Goal: Communication & Community: Answer question/provide support

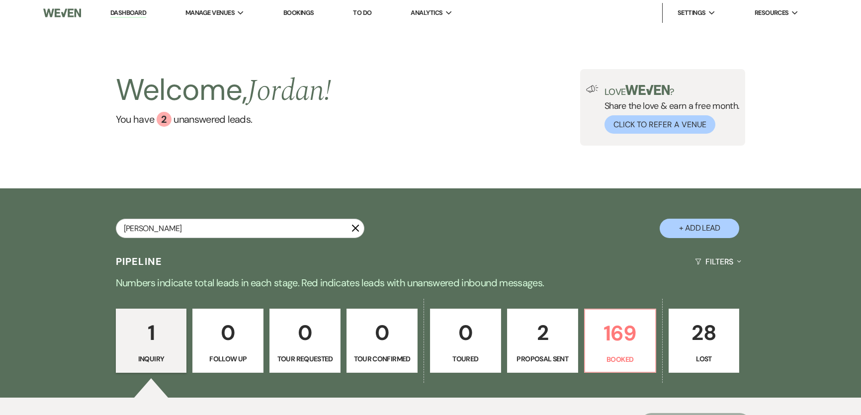
type input "[PERSON_NAME]"
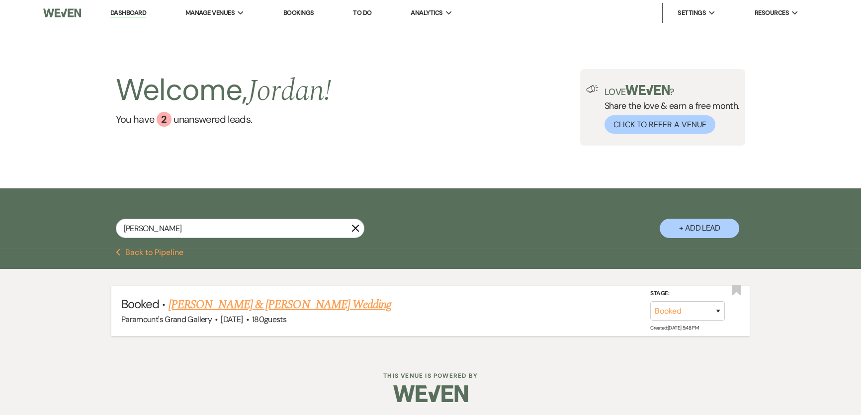
scroll to position [1, 0]
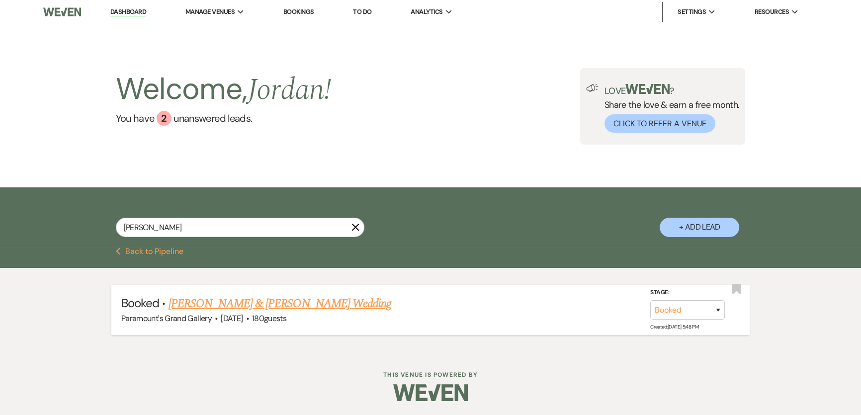
click at [330, 299] on link "[PERSON_NAME] & [PERSON_NAME] Wedding" at bounding box center [280, 304] width 223 height 18
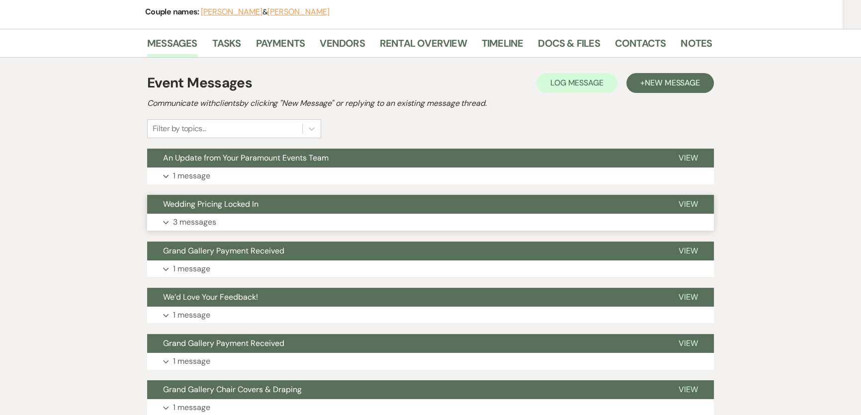
scroll to position [135, 0]
click at [259, 215] on button "Expand 3 messages" at bounding box center [430, 221] width 567 height 17
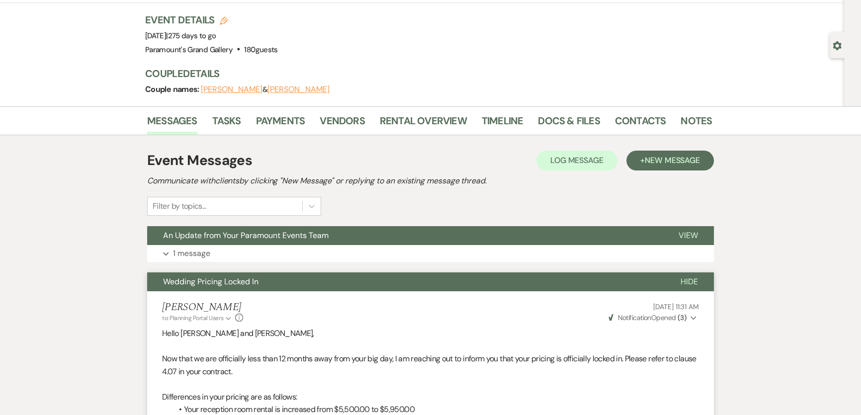
scroll to position [0, 0]
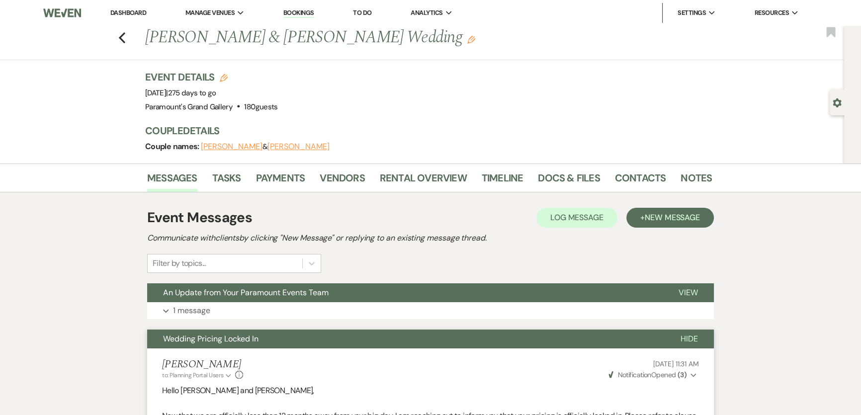
click at [138, 15] on link "Dashboard" at bounding box center [128, 12] width 36 height 8
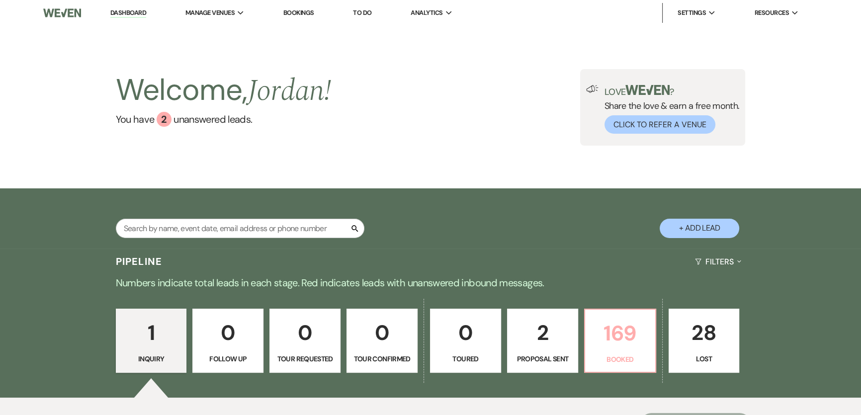
click at [629, 329] on p "169" at bounding box center [620, 333] width 58 height 33
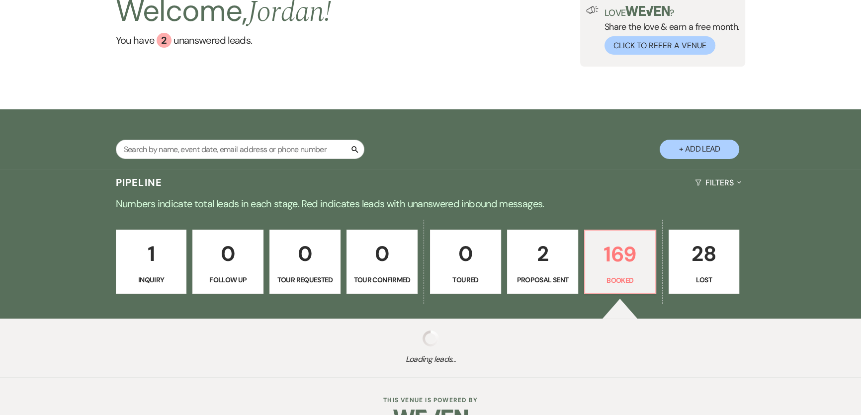
scroll to position [105, 0]
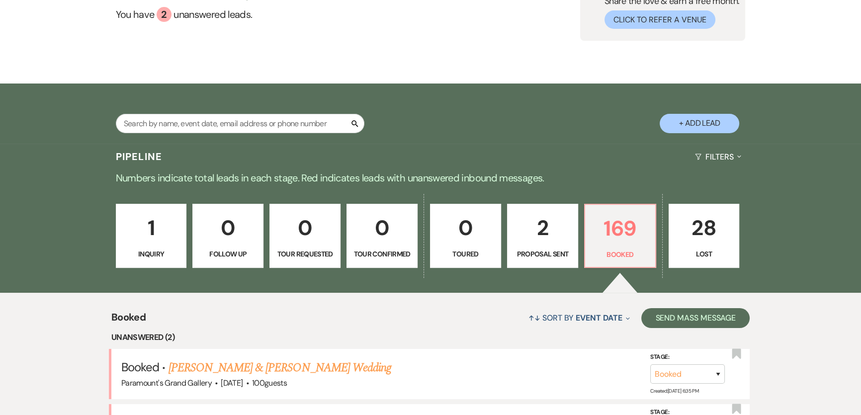
click at [549, 249] on p "Proposal Sent" at bounding box center [543, 254] width 58 height 11
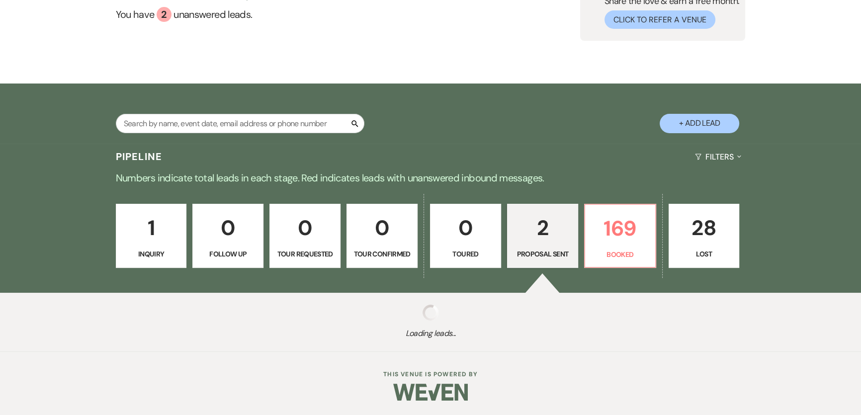
select select "6"
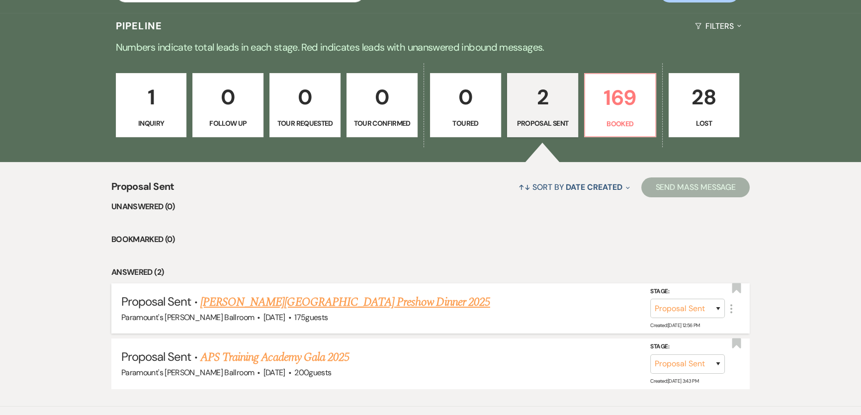
scroll to position [241, 0]
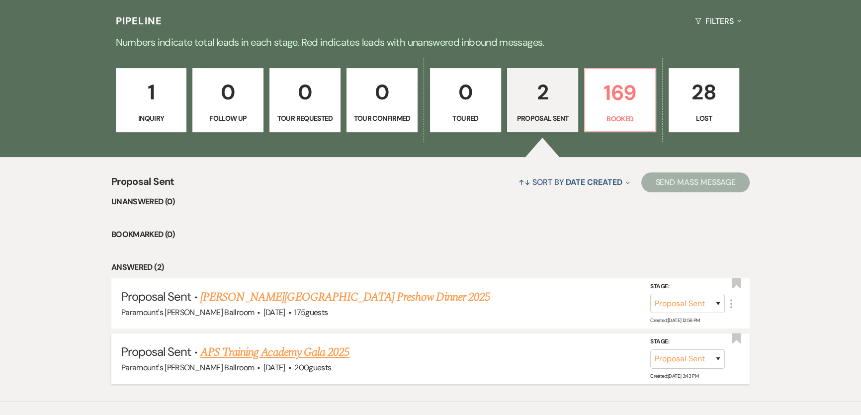
click at [214, 355] on link "APS Training Academy Gala 2025" at bounding box center [274, 353] width 149 height 18
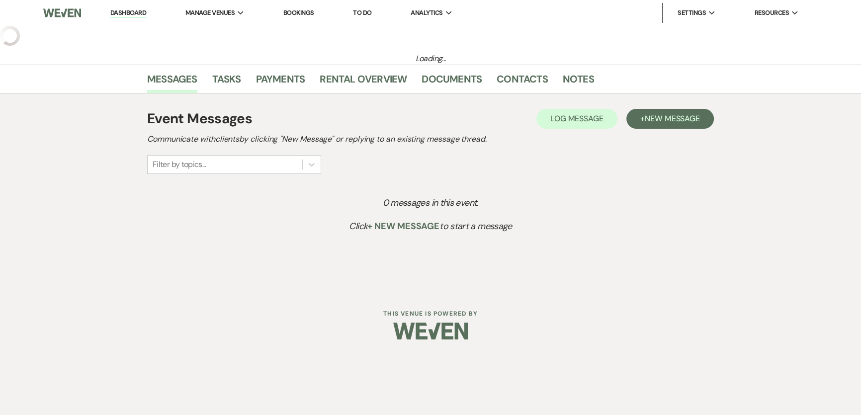
select select "6"
select select "20"
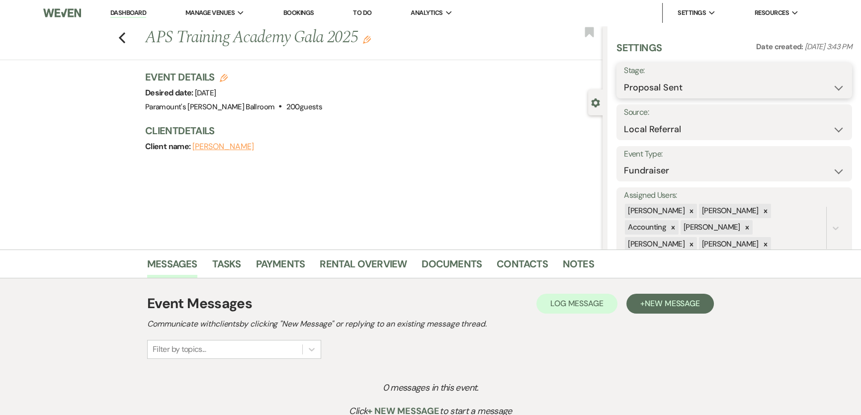
click at [682, 79] on select "Inquiry Follow Up Tour Requested Tour Confirmed Toured Proposal Sent Booked Lost" at bounding box center [734, 87] width 221 height 19
click at [686, 84] on select "Inquiry Follow Up Tour Requested Tour Confirmed Toured Proposal Sent Booked Lost" at bounding box center [734, 87] width 221 height 19
select select "7"
click at [624, 78] on select "Inquiry Follow Up Tour Requested Tour Confirmed Toured Proposal Sent Booked Lost" at bounding box center [734, 87] width 221 height 19
click at [812, 85] on button "Save" at bounding box center [827, 81] width 50 height 20
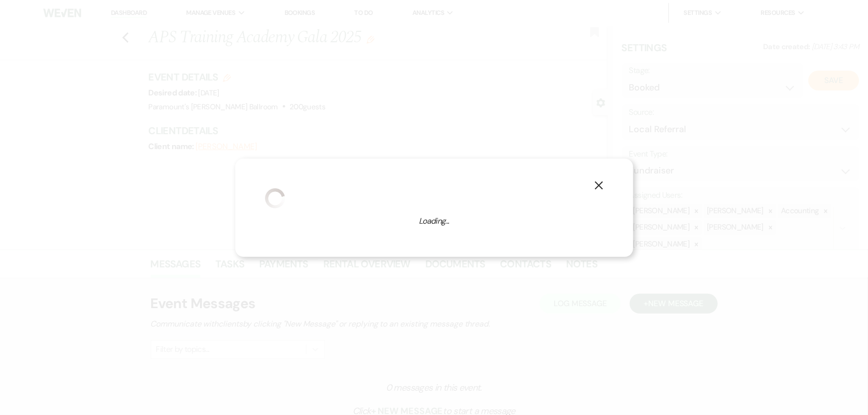
select select "20"
select select "634"
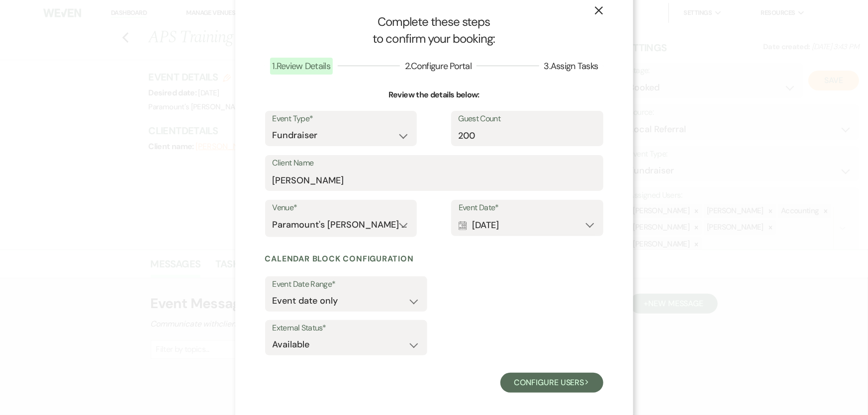
scroll to position [23, 0]
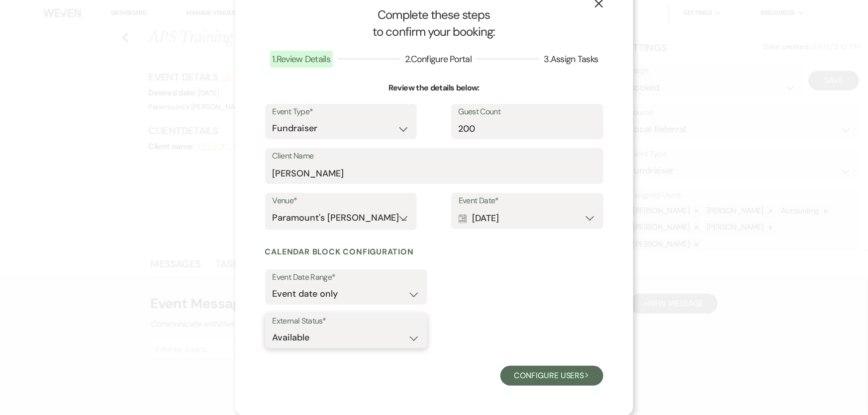
click at [348, 340] on select "Available Unavailable" at bounding box center [345, 337] width 147 height 19
drag, startPoint x: 346, startPoint y: 337, endPoint x: 342, endPoint y: 345, distance: 8.7
click at [346, 337] on select "Available Unavailable" at bounding box center [345, 337] width 147 height 19
select select "false"
click at [272, 328] on select "Available Unavailable" at bounding box center [345, 337] width 147 height 19
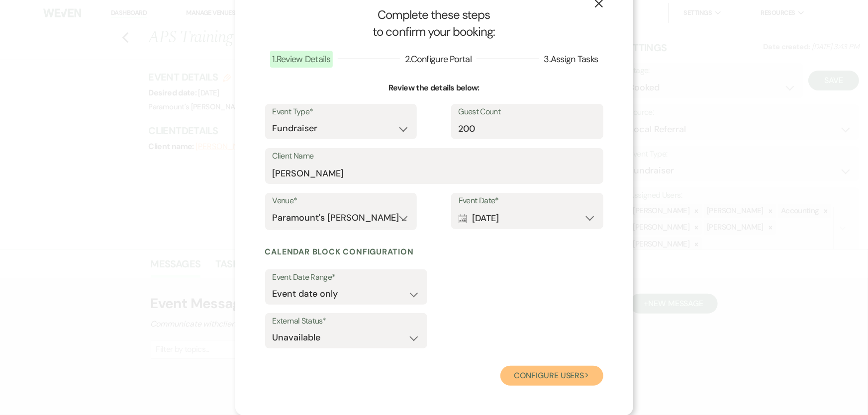
click at [565, 373] on button "Configure users Next" at bounding box center [551, 376] width 103 height 20
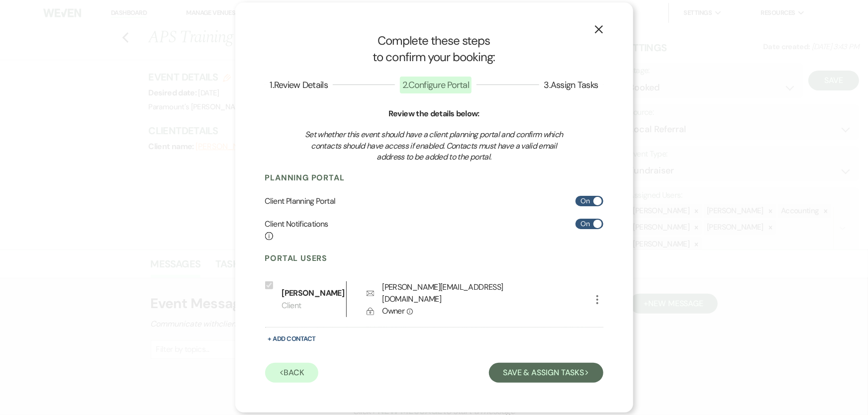
scroll to position [0, 0]
click at [601, 302] on icon "More" at bounding box center [597, 300] width 12 height 12
click at [613, 322] on button "Pencil Edit" at bounding box center [614, 319] width 46 height 17
select select "1"
select select "6"
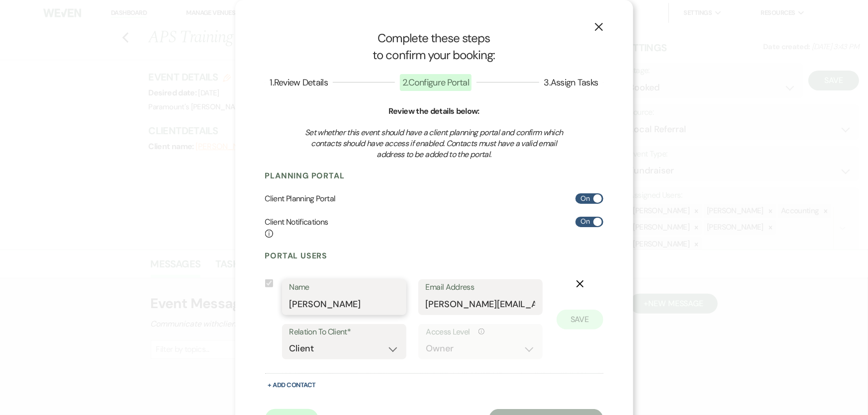
click at [344, 303] on input "Nicole Astra" at bounding box center [343, 304] width 109 height 19
drag, startPoint x: 347, startPoint y: 303, endPoint x: 260, endPoint y: 293, distance: 88.1
click at [260, 293] on div "X Complete these steps to confirm your booking: 1 . Review Details 2 . Configur…" at bounding box center [434, 229] width 398 height 459
paste input "KELSEY COZENS"
type input "KELSEY COZENS"
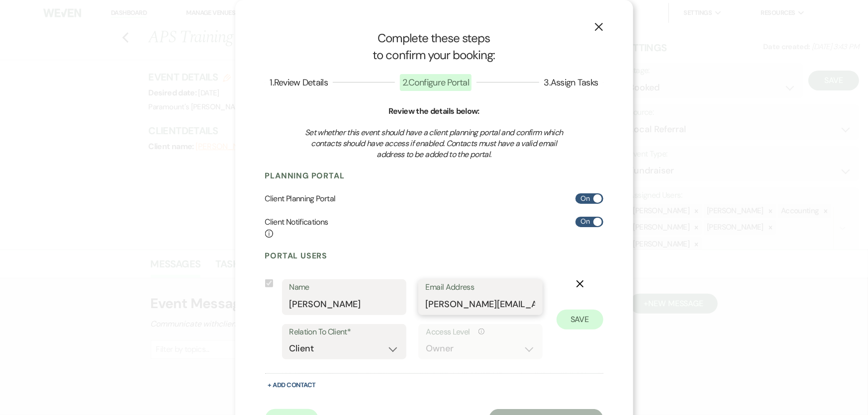
click at [452, 304] on input "nicole@apstrainingacademy.org" at bounding box center [480, 304] width 109 height 19
click at [423, 303] on div "Email Address nicole@apstrainingacademy.org" at bounding box center [480, 297] width 124 height 36
click at [426, 303] on input "nicole@apstrainingacademy.org" at bounding box center [480, 304] width 109 height 19
drag, startPoint x: 423, startPoint y: 303, endPoint x: 544, endPoint y: 308, distance: 121.9
click at [544, 308] on div "Include on Planning Portal Name KELSEY COZENS Email Address nicole@apstraininga…" at bounding box center [434, 323] width 338 height 89
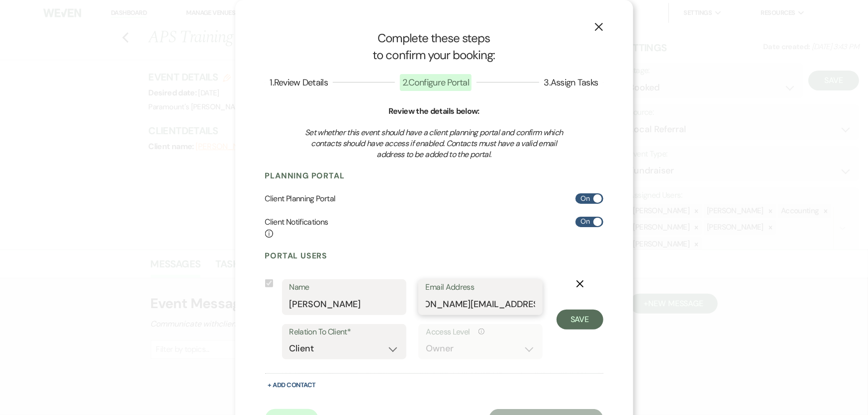
paste input "KELSEY@APSTRAININGACADEMY.ORG"
type input "KELSEY@APSTRAININGACADEMY.ORG"
click at [587, 318] on button "Save" at bounding box center [579, 320] width 47 height 20
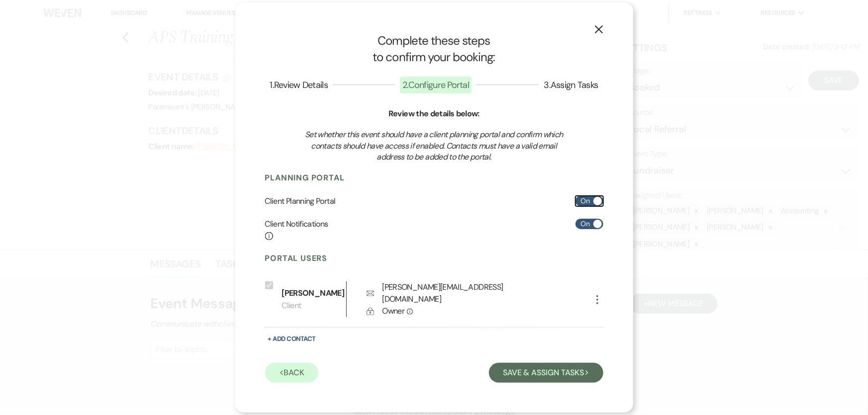
click at [587, 206] on label "On" at bounding box center [589, 201] width 28 height 10
click at [587, 206] on input "On" at bounding box center [589, 201] width 28 height 10
checkbox input "false"
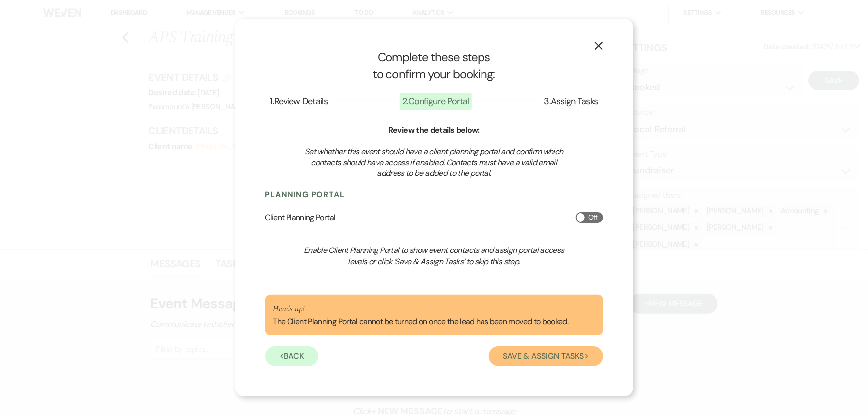
click at [567, 356] on button "Save & Assign Tasks Next" at bounding box center [546, 357] width 114 height 20
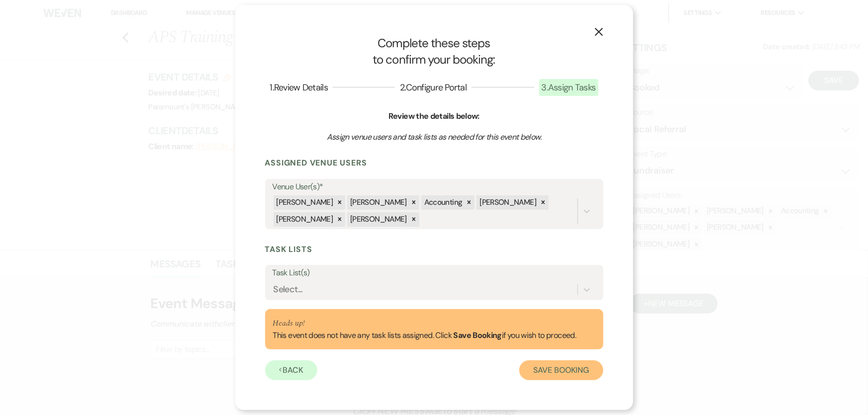
click at [557, 376] on button "Save Booking" at bounding box center [561, 370] width 84 height 20
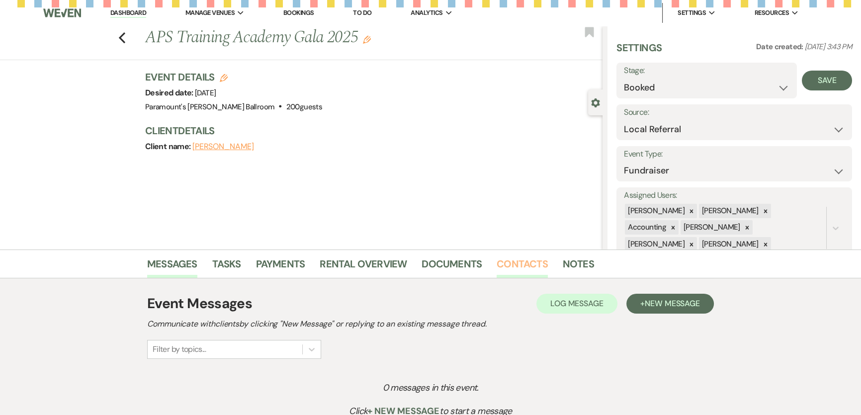
click at [508, 268] on link "Contacts" at bounding box center [522, 267] width 51 height 22
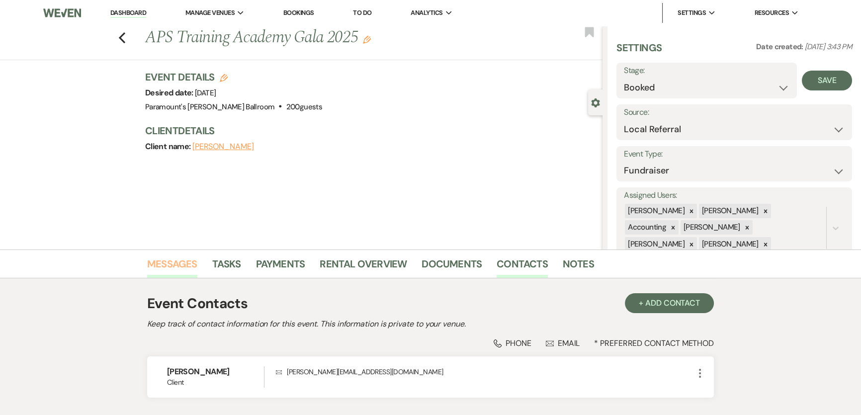
click at [169, 267] on link "Messages" at bounding box center [172, 267] width 50 height 22
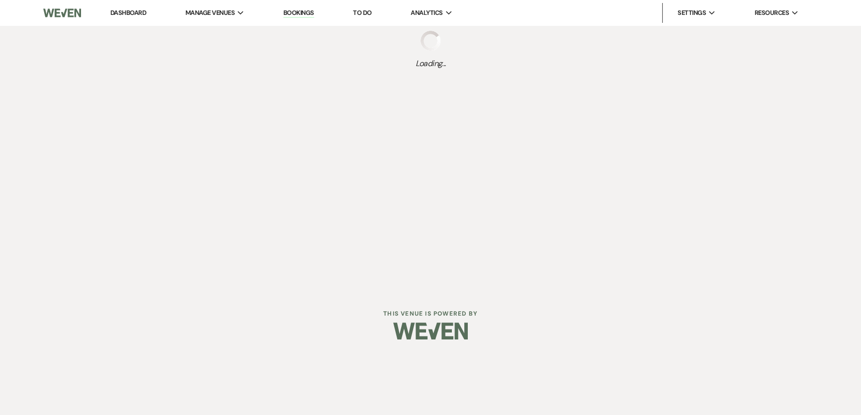
select select "20"
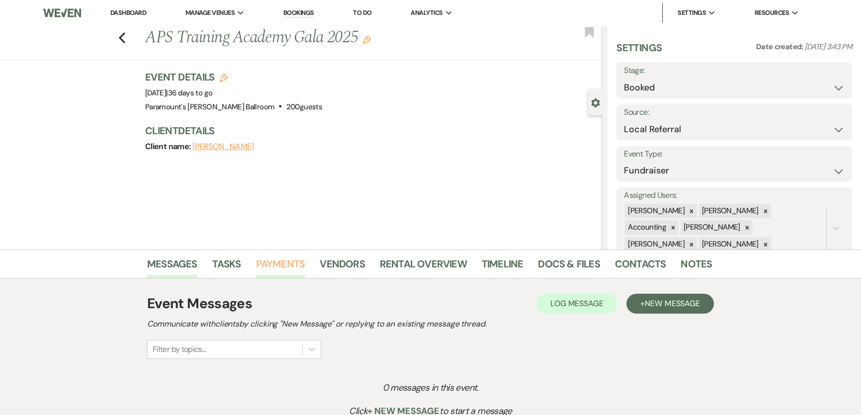
click at [299, 266] on link "Payments" at bounding box center [280, 267] width 49 height 22
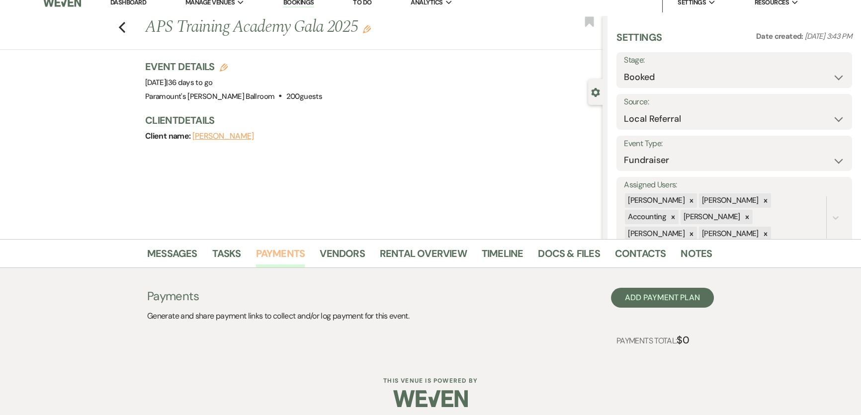
scroll to position [16, 0]
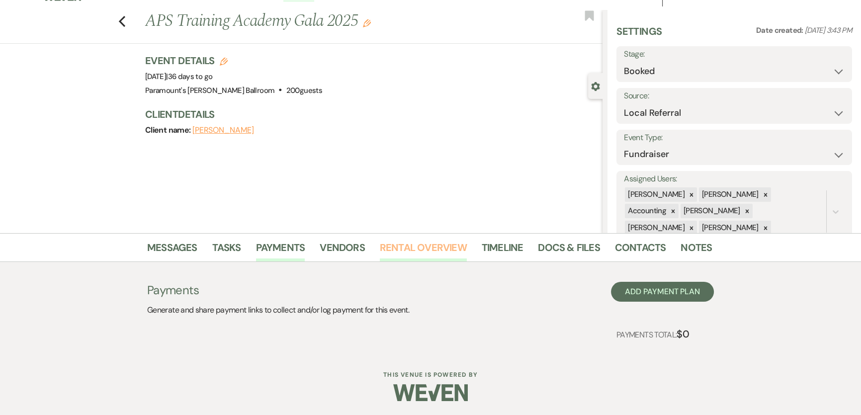
click at [450, 250] on link "Rental Overview" at bounding box center [423, 251] width 87 height 22
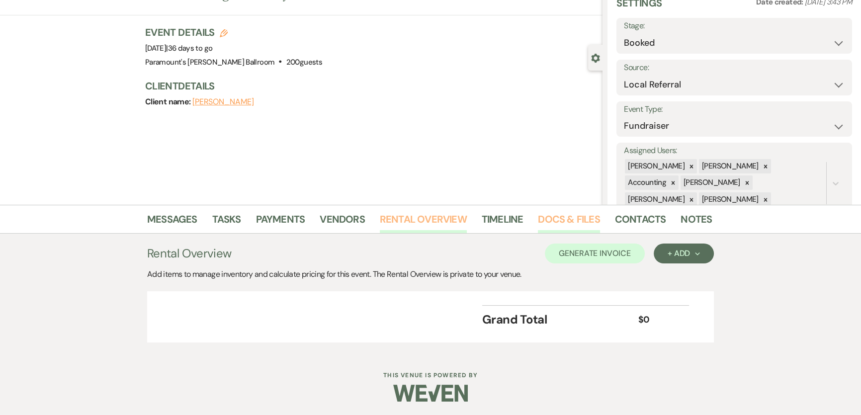
scroll to position [45, 0]
click at [293, 220] on link "Payments" at bounding box center [280, 222] width 49 height 22
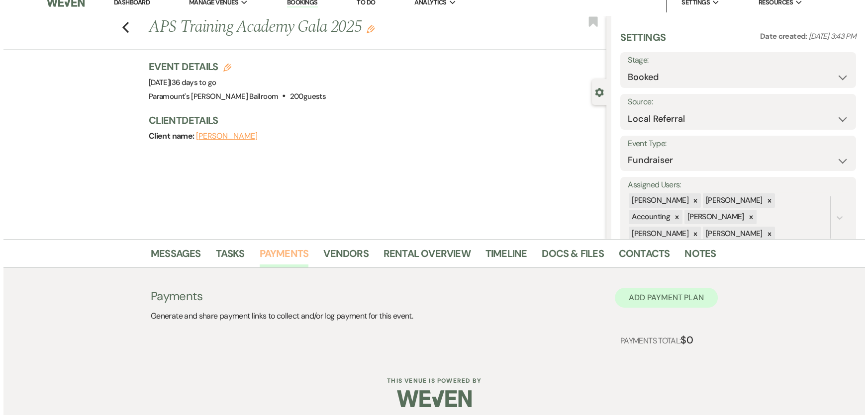
scroll to position [16, 0]
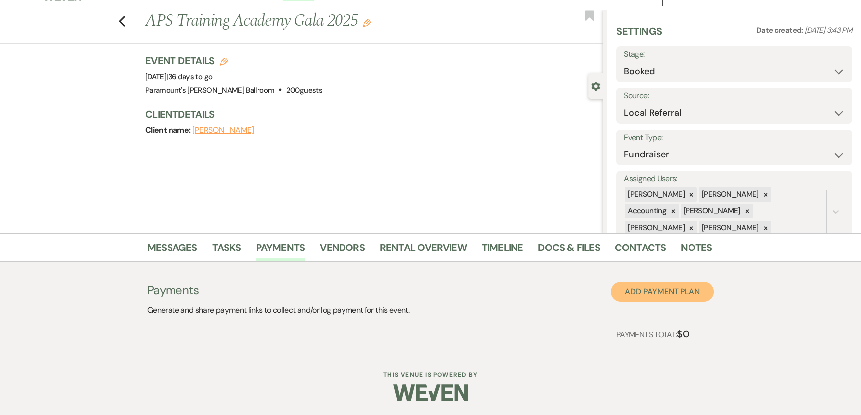
click at [627, 290] on button "Add Payment Plan" at bounding box center [662, 292] width 103 height 20
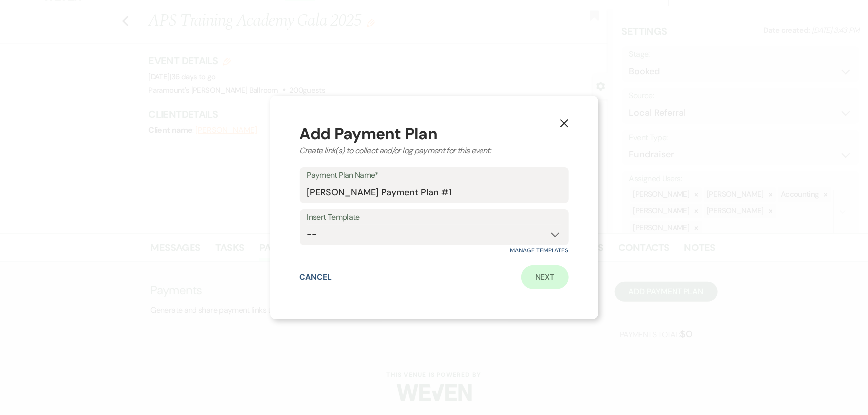
drag, startPoint x: 522, startPoint y: 269, endPoint x: 541, endPoint y: 278, distance: 21.4
click at [523, 270] on div "Cancel Next" at bounding box center [434, 277] width 268 height 24
click at [541, 278] on link "Next" at bounding box center [544, 277] width 47 height 24
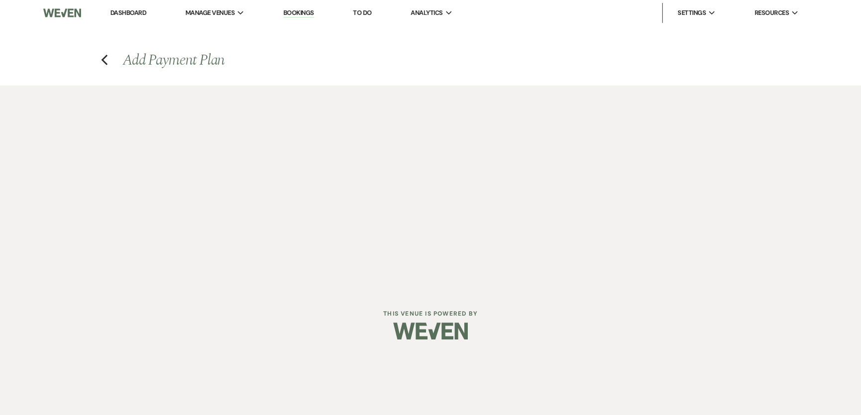
select select "2"
select select "percentage"
select select "client"
select select "weeks"
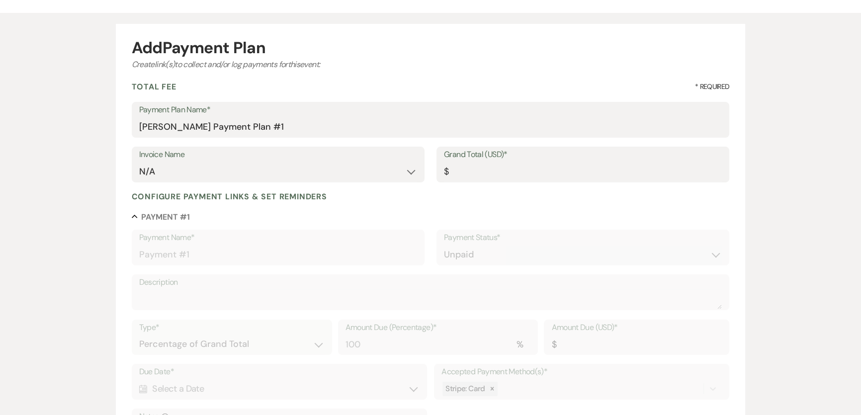
scroll to position [90, 0]
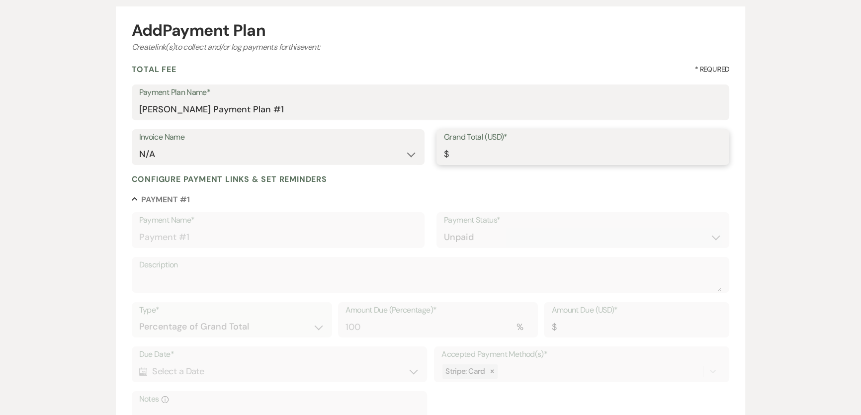
click at [480, 157] on input "Grand Total (USD)*" at bounding box center [583, 154] width 278 height 19
type input "1"
type input "1.00"
type input "13"
type input "13.00"
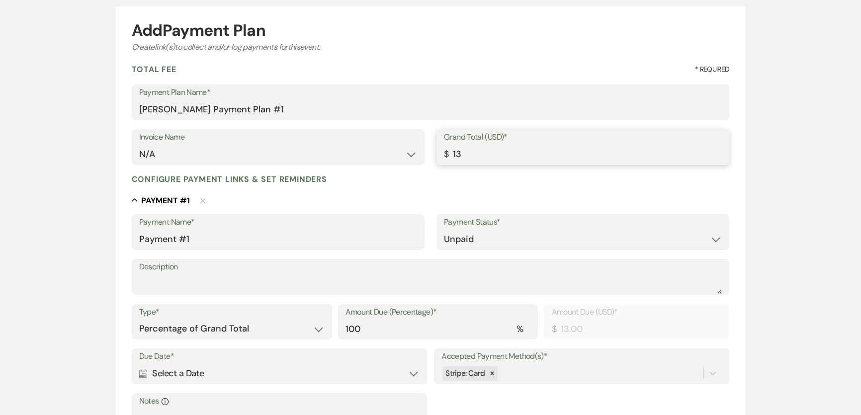
type input "132"
type input "132.00"
type input "1325"
type input "1325.00"
type input "132"
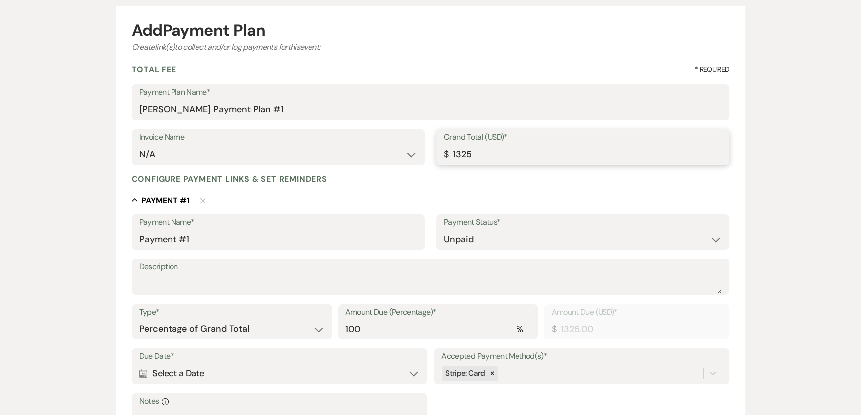
type input "132.00"
type input "13"
type input "13.00"
click at [498, 157] on input "13.00" at bounding box center [583, 154] width 278 height 19
drag, startPoint x: 510, startPoint y: 158, endPoint x: 447, endPoint y: 159, distance: 62.7
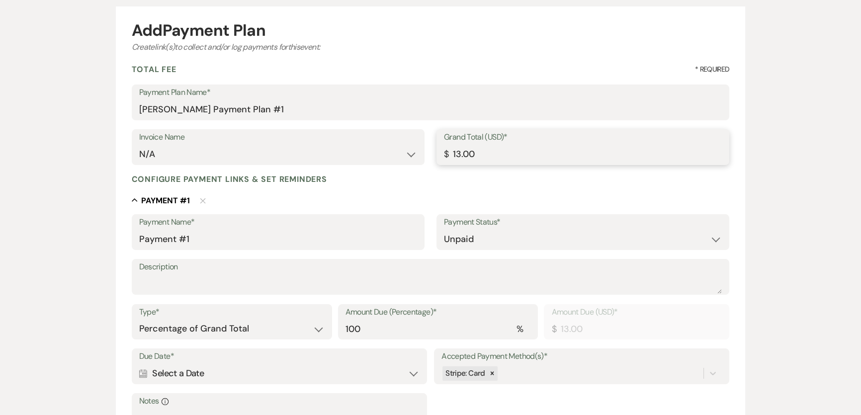
click at [447, 159] on div "Grand Total (USD)* $ 13.00" at bounding box center [583, 147] width 293 height 36
type input "1"
type input "1.00"
type input "13"
type input "13.00"
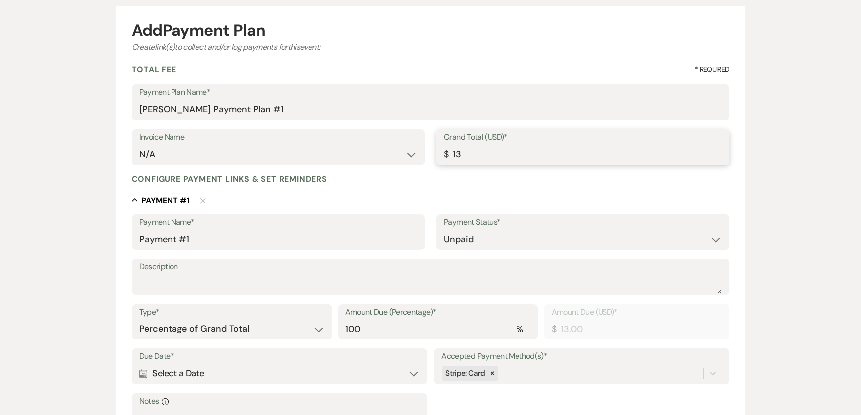
type input "133"
type input "133.00"
type input "1332"
type input "1332.00"
type input "13320"
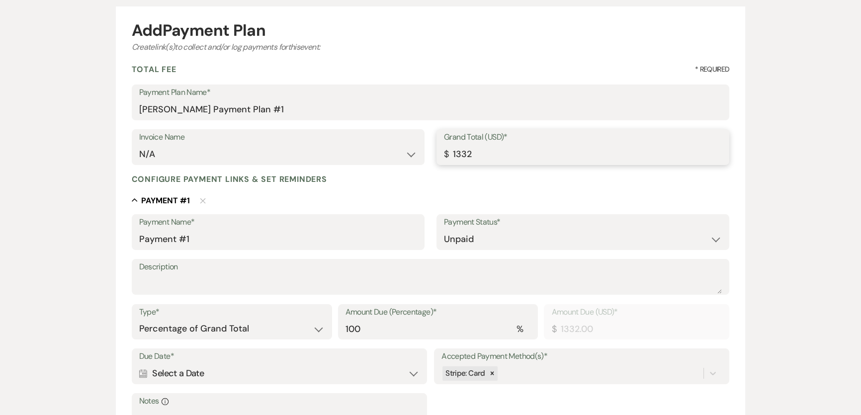
type input "13320.00"
click at [768, 185] on div "Add Payment Plan Create link(s) to collect and/or log payments for this event: …" at bounding box center [431, 299] width 716 height 607
click at [270, 283] on textarea "Description" at bounding box center [430, 284] width 583 height 20
type textarea "M251107"
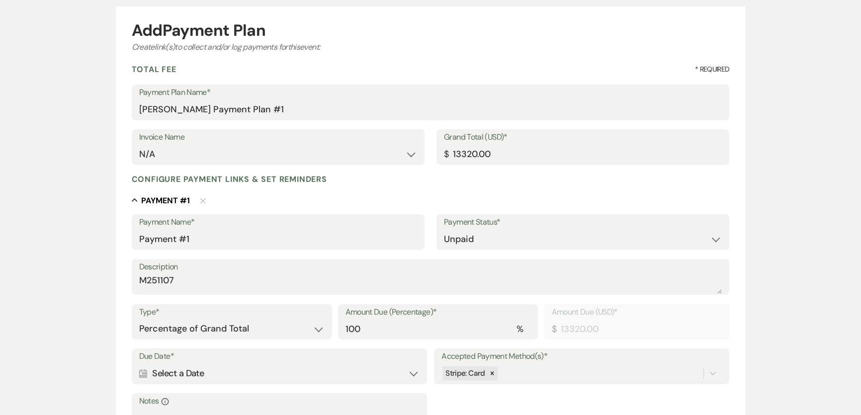
click at [88, 222] on div "Add Payment Plan Create link(s) to collect and/or log payments for this event: …" at bounding box center [431, 299] width 716 height 607
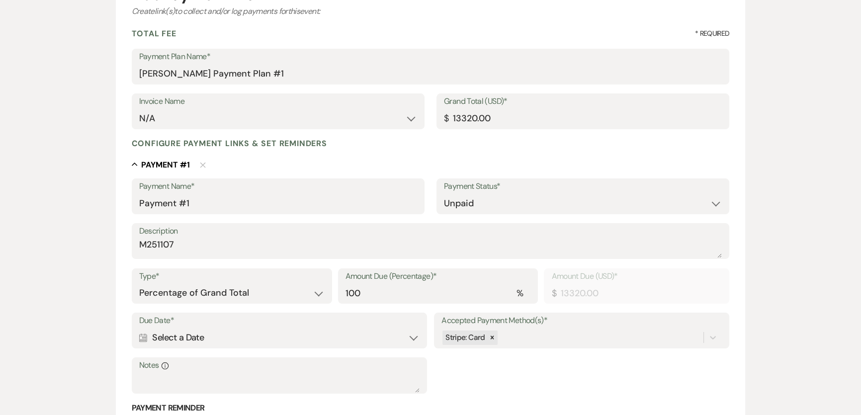
scroll to position [226, 0]
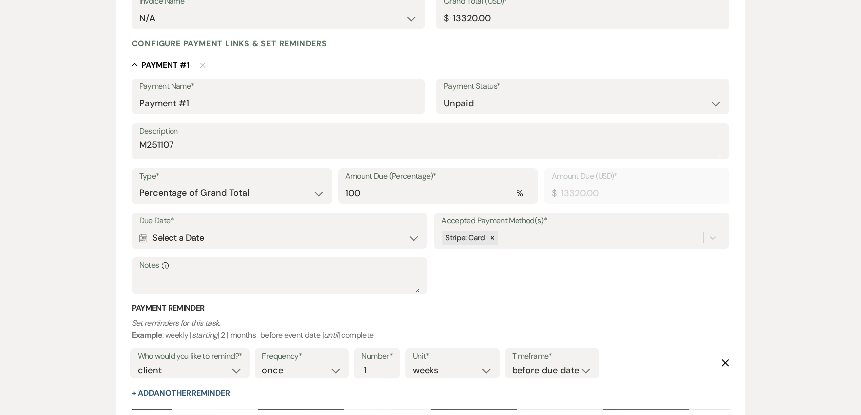
click at [267, 230] on div "Calendar Select a Date Expand" at bounding box center [279, 237] width 280 height 19
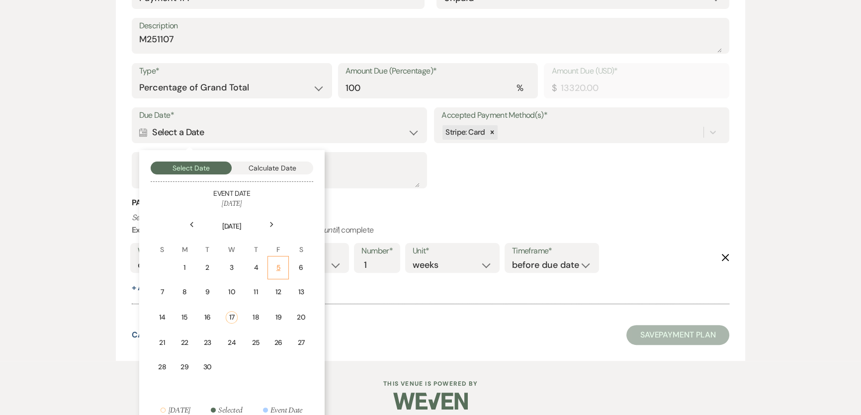
scroll to position [341, 0]
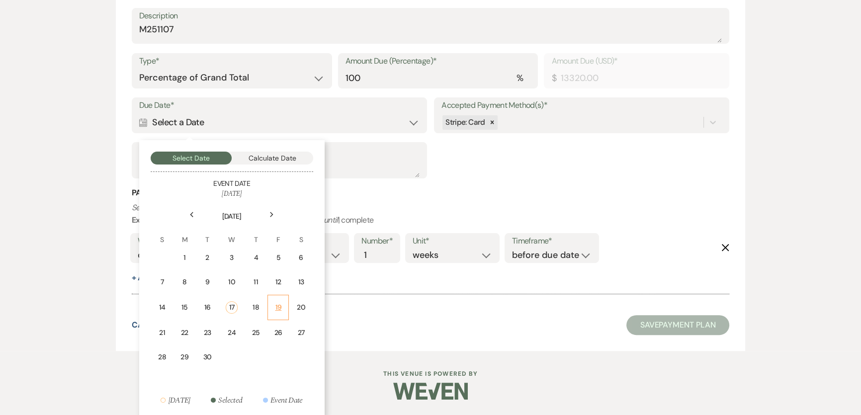
click at [280, 308] on div "19" at bounding box center [278, 307] width 8 height 10
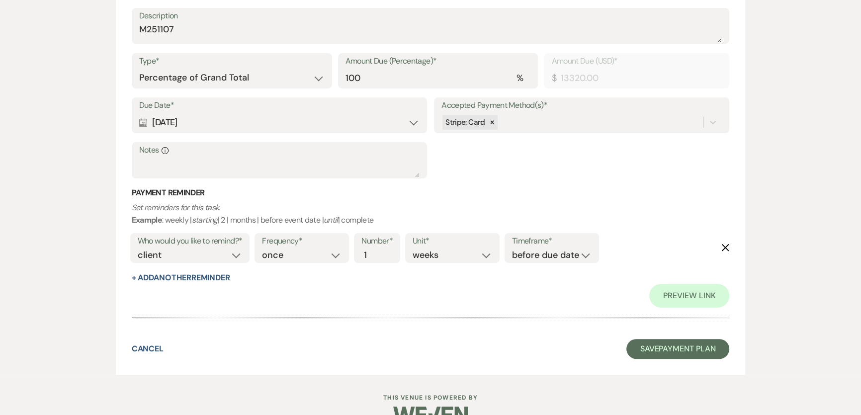
click at [546, 170] on div "Due Date* Calendar Sep 19, 2025 Expand Accepted Payment Method(s)* Stripe: Card…" at bounding box center [431, 142] width 598 height 90
click at [512, 123] on div "Stripe: Card" at bounding box center [572, 122] width 262 height 17
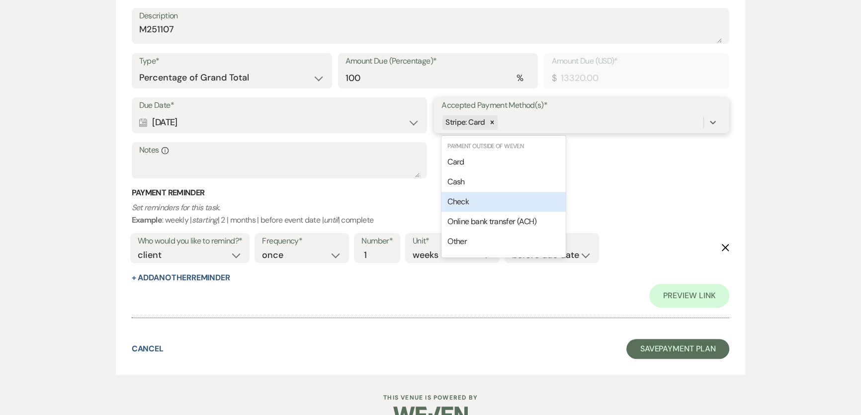
click at [463, 198] on span "Check" at bounding box center [457, 201] width 21 height 10
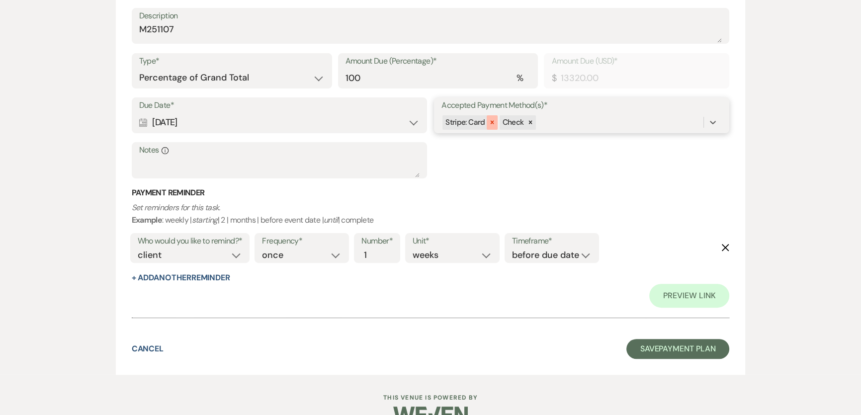
click at [490, 120] on icon at bounding box center [492, 122] width 7 height 7
click at [436, 193] on h3 "Payment Reminder" at bounding box center [431, 192] width 598 height 11
click at [726, 244] on icon "Delete" at bounding box center [725, 248] width 8 height 8
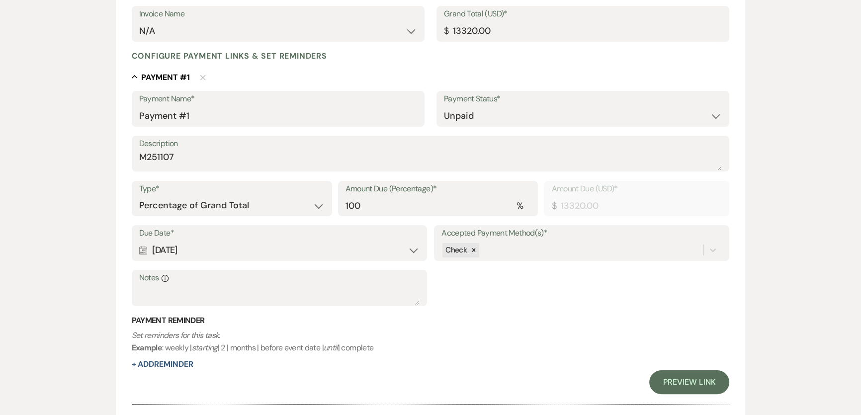
scroll to position [322, 0]
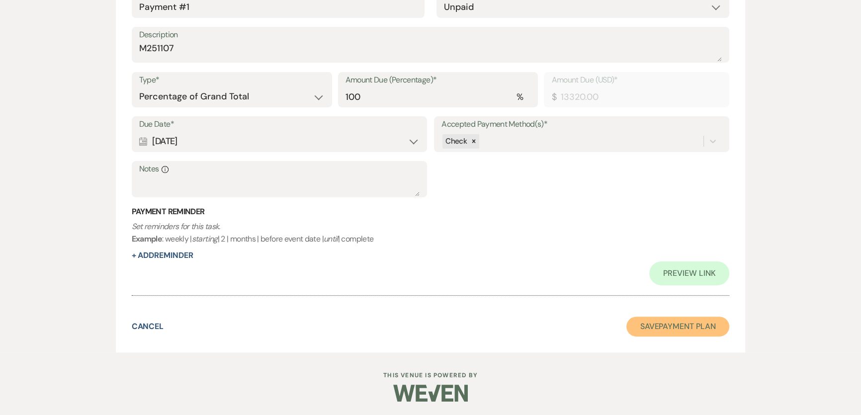
click at [689, 321] on button "Save Payment Plan" at bounding box center [677, 327] width 103 height 20
select select "20"
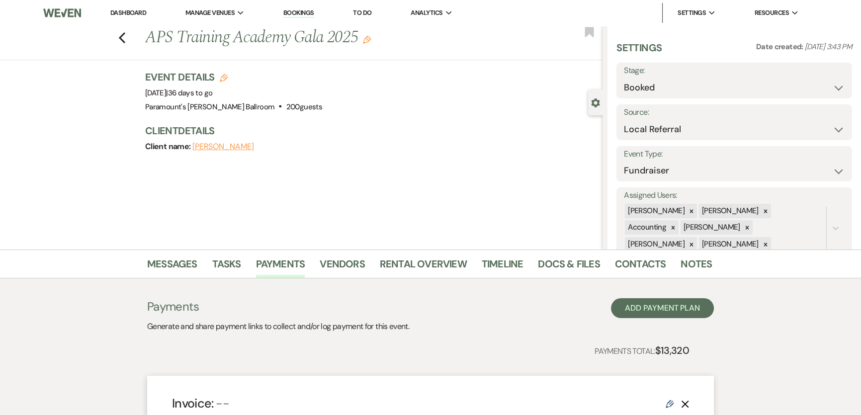
click at [224, 78] on use "button" at bounding box center [224, 78] width 8 height 8
select select "634"
select select "false"
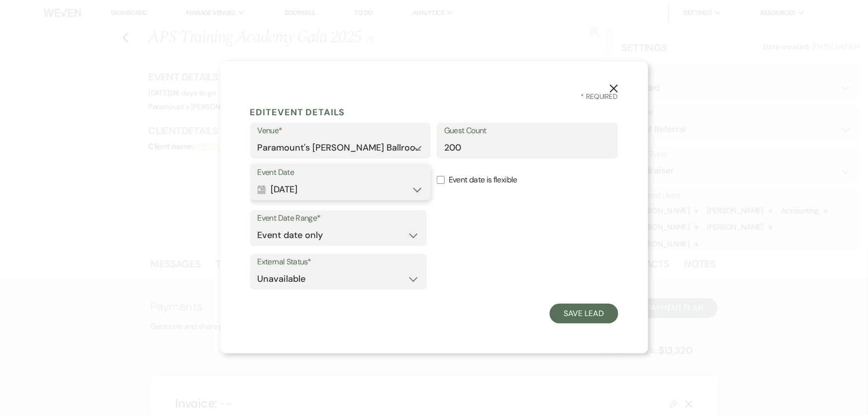
click at [341, 182] on button "Calendar Oct 24, 2025 Expand" at bounding box center [341, 189] width 166 height 20
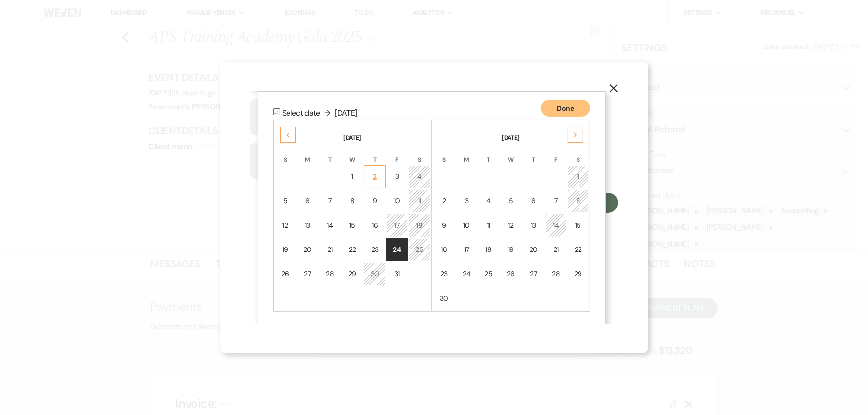
scroll to position [111, 0]
click at [550, 201] on td "7" at bounding box center [555, 200] width 21 height 23
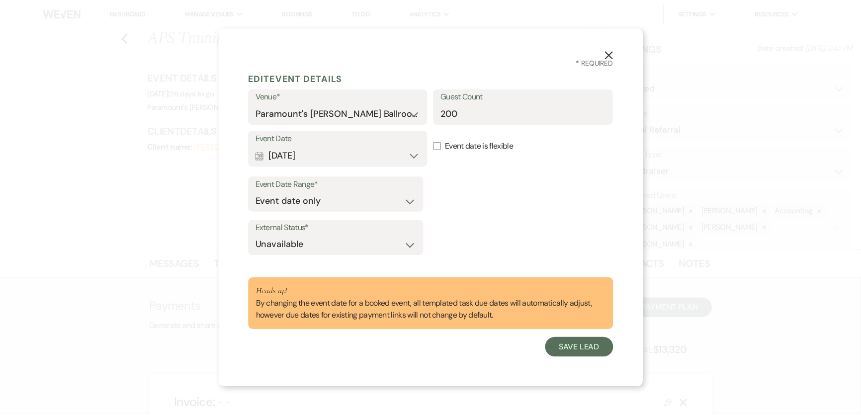
scroll to position [0, 0]
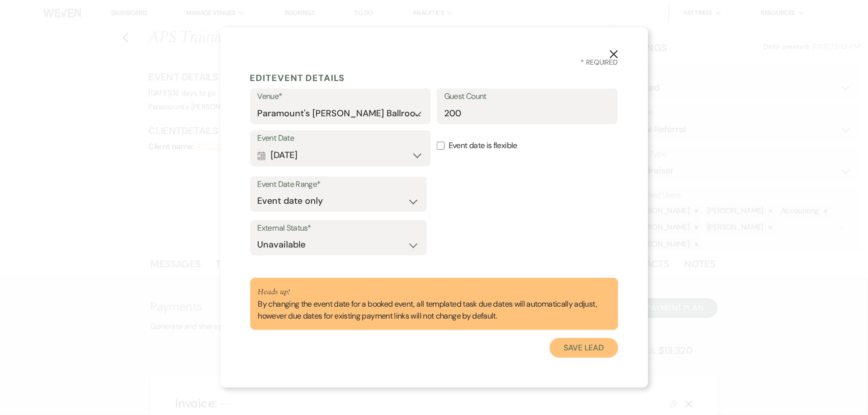
click at [608, 347] on button "Save Lead" at bounding box center [583, 348] width 68 height 20
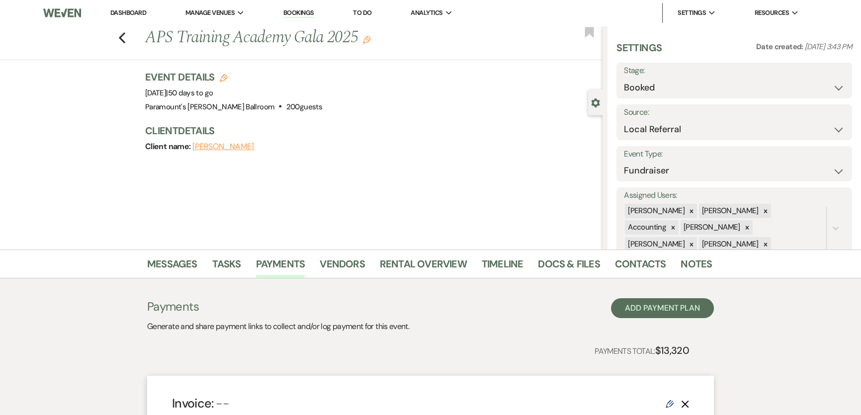
click at [136, 175] on div "Previous APS Training Academy Gala 2025 Edit Bookmark Gear Settings Settings Da…" at bounding box center [301, 138] width 603 height 224
click at [124, 37] on use "button" at bounding box center [122, 37] width 6 height 11
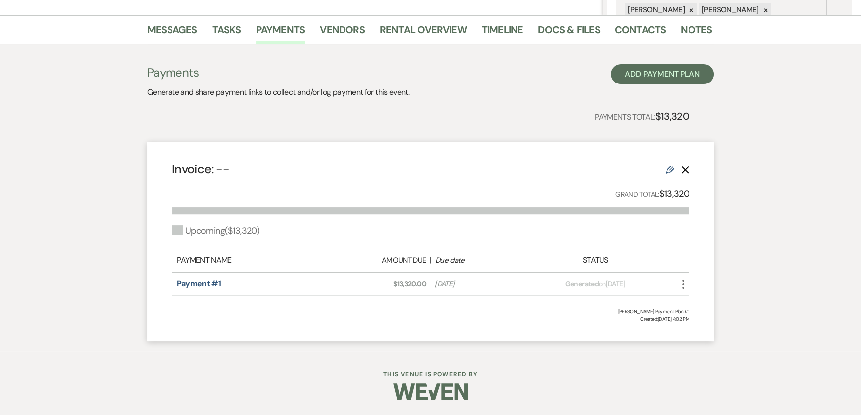
select select "6"
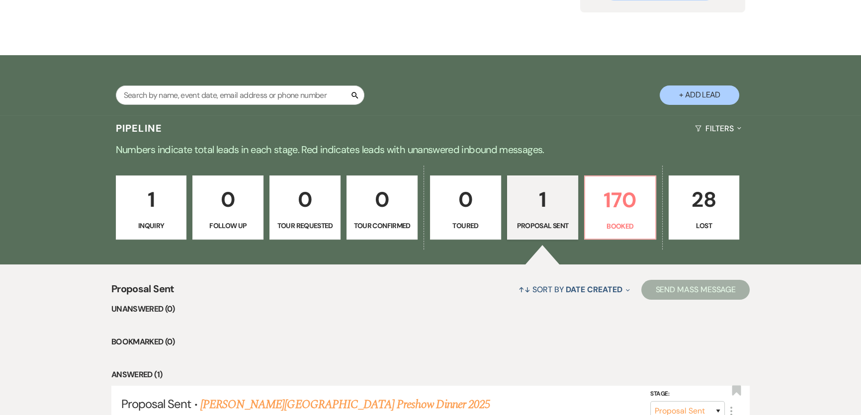
scroll to position [8, 0]
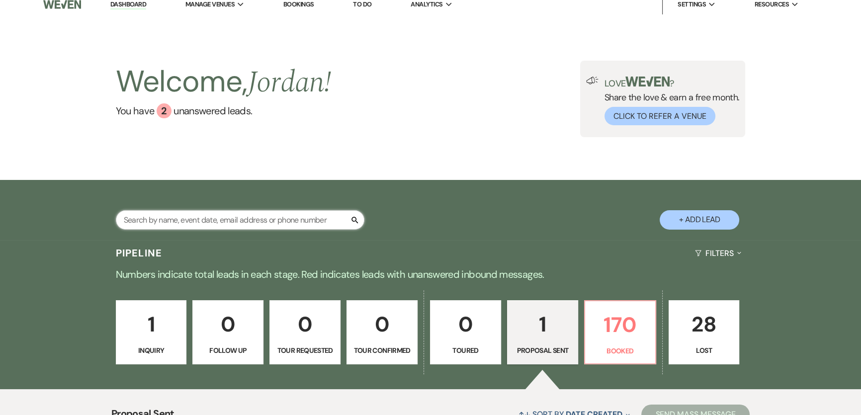
click at [248, 227] on input "text" at bounding box center [240, 219] width 249 height 19
type input "k"
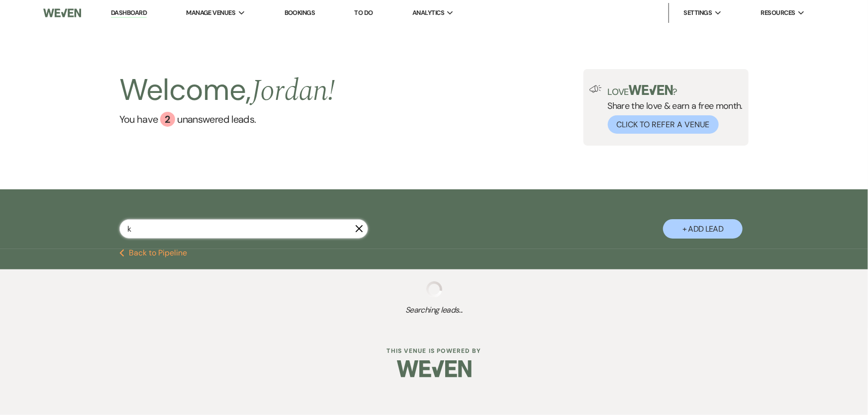
select select "8"
select select "11"
select select "8"
select select "11"
select select "8"
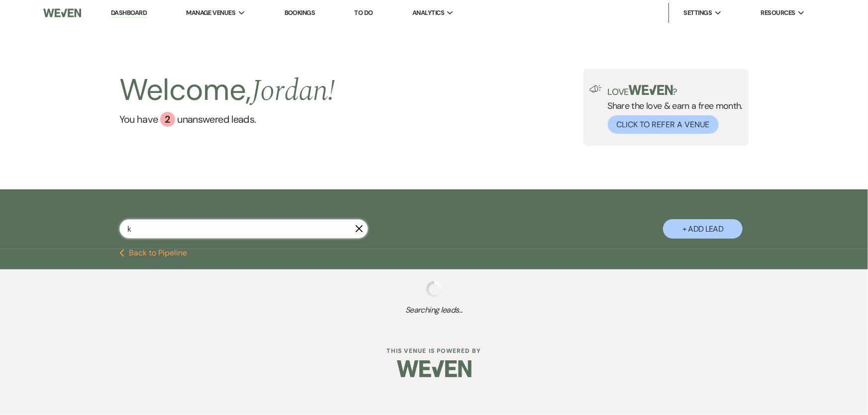
select select "5"
select select "8"
select select "7"
select select "8"
select select "11"
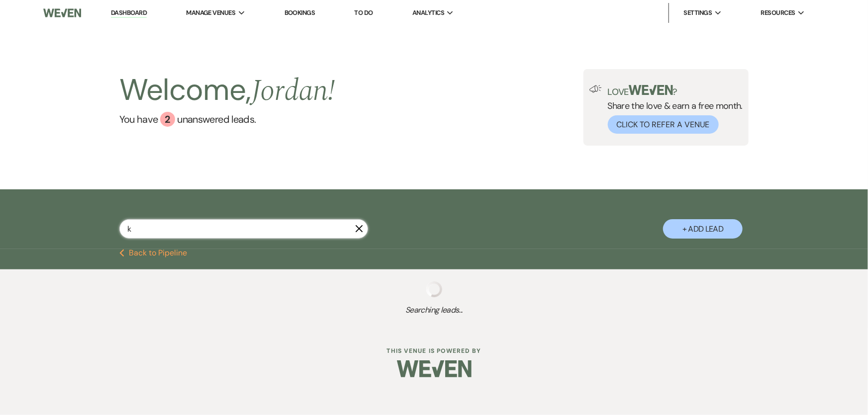
select select "8"
select select "4"
select select "8"
select select "11"
select select "8"
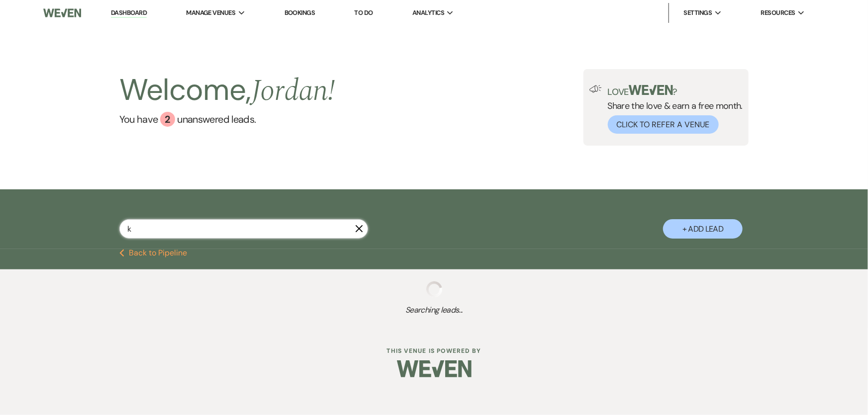
select select "6"
select select "8"
select select "2"
select select "8"
select select "7"
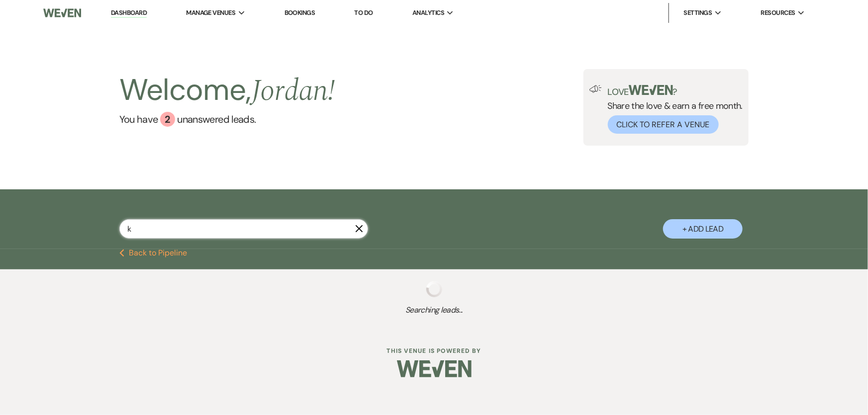
select select "8"
select select "11"
select select "8"
select select "11"
select select "8"
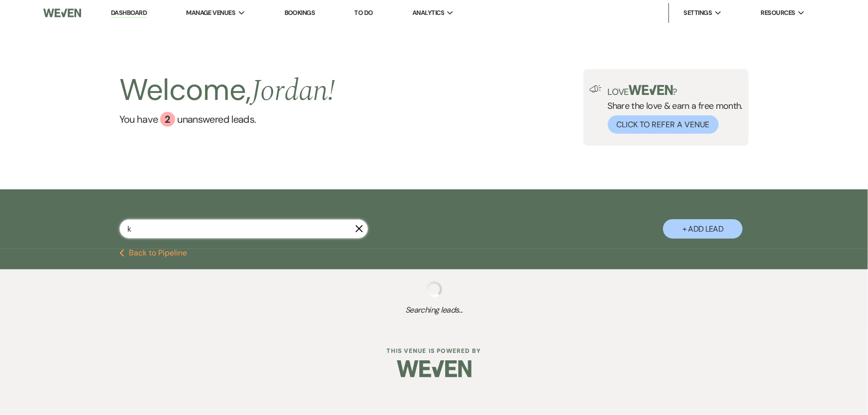
select select "1"
select select "8"
select select "4"
select select "8"
select select "2"
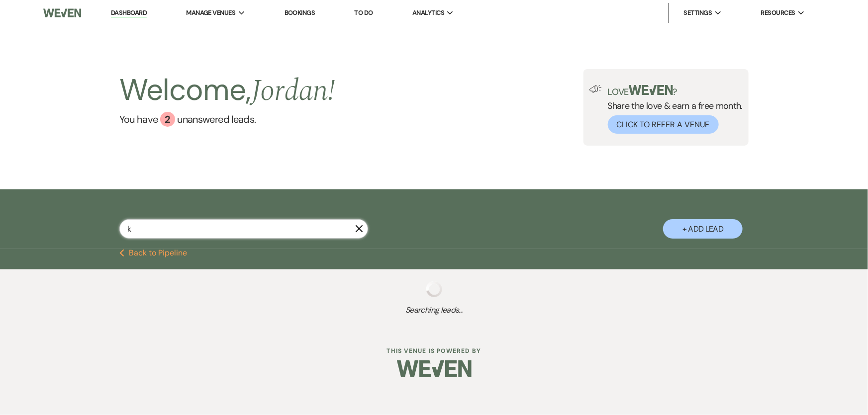
select select "8"
select select "2"
select select "8"
select select "2"
select select "8"
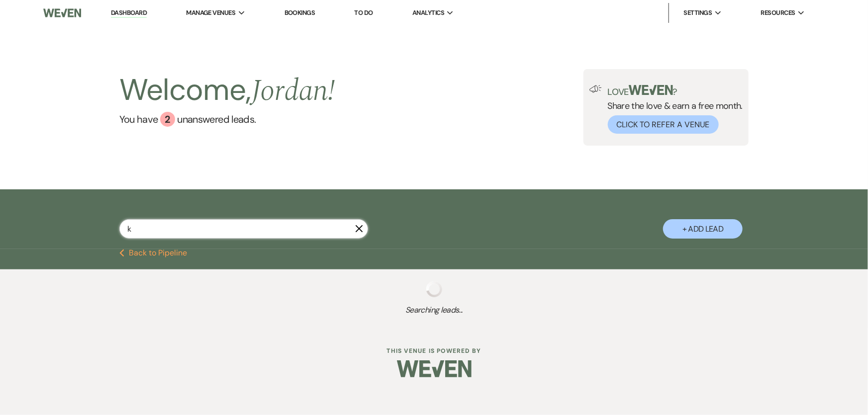
select select "2"
select select "8"
select select "2"
select select "8"
select select "4"
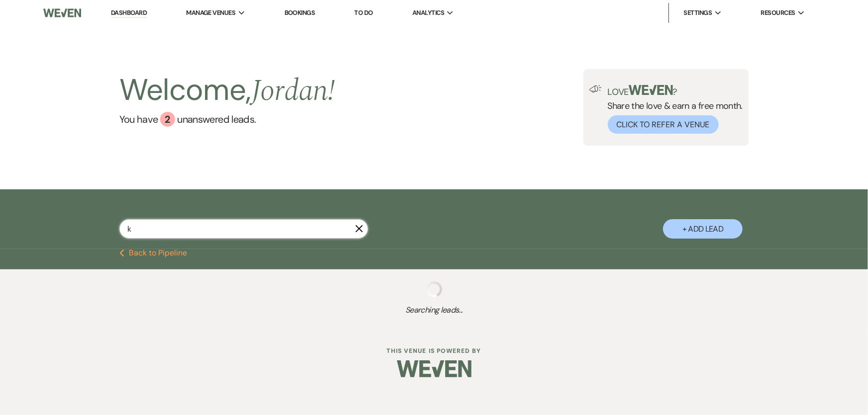
select select "8"
select select "2"
select select "8"
select select "2"
select select "8"
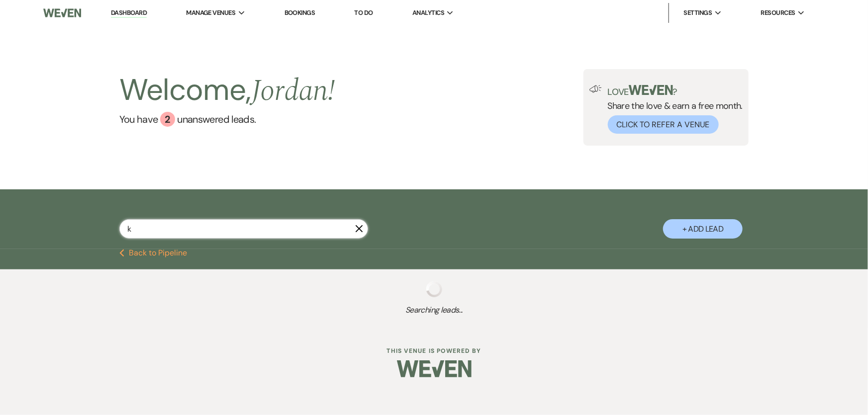
select select "2"
select select "8"
select select "2"
select select "8"
select select "2"
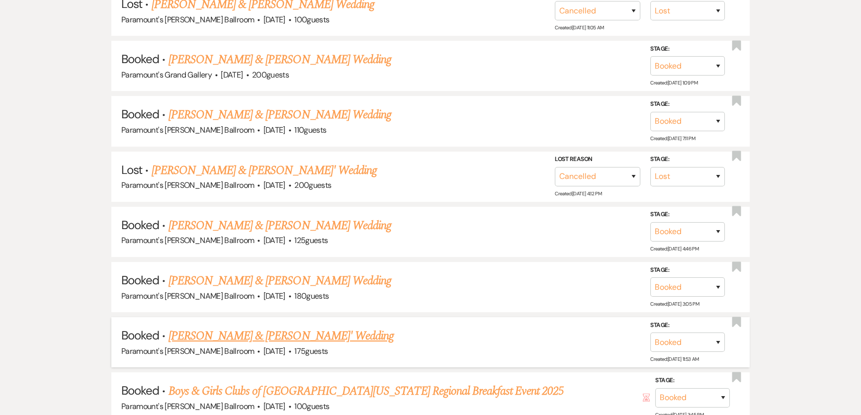
scroll to position [361, 0]
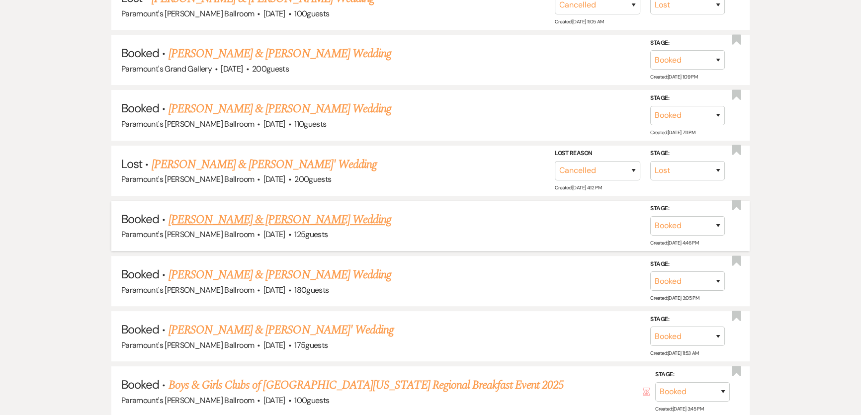
click at [271, 219] on link "[PERSON_NAME] & [PERSON_NAME] Wedding" at bounding box center [280, 220] width 223 height 18
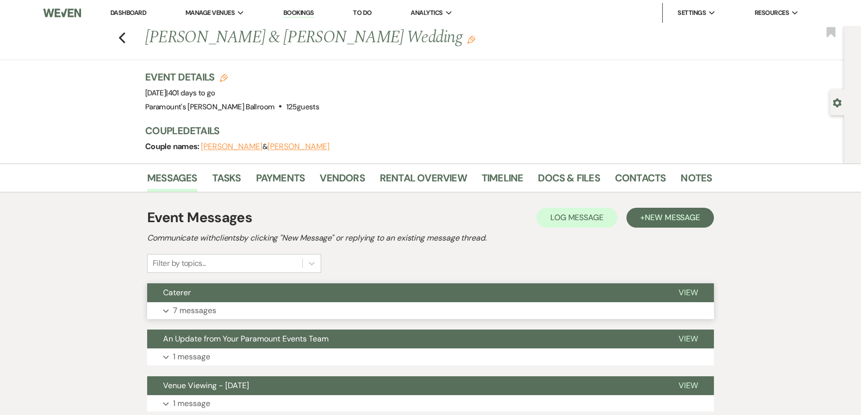
click at [310, 317] on button "Expand 7 messages" at bounding box center [430, 310] width 567 height 17
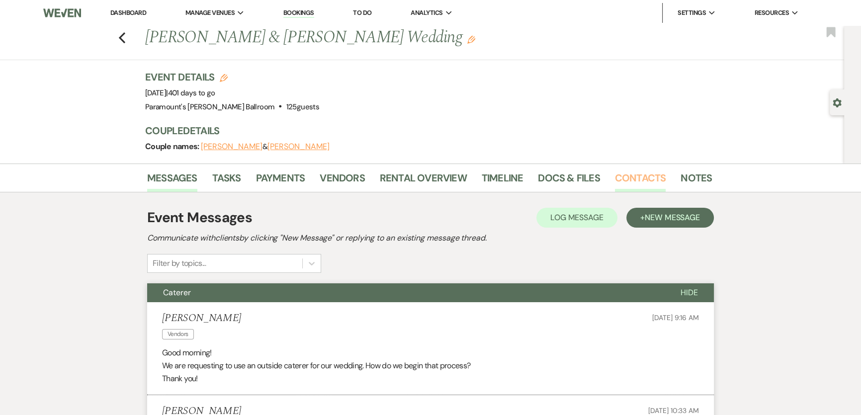
click at [645, 180] on link "Contacts" at bounding box center [640, 181] width 51 height 22
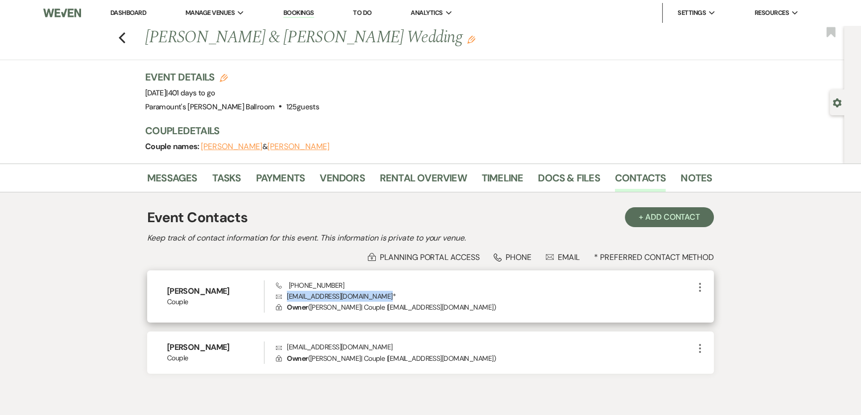
drag, startPoint x: 286, startPoint y: 296, endPoint x: 385, endPoint y: 294, distance: 98.5
click at [385, 294] on p "Envelope cassandrakarsten98@gmail.com *" at bounding box center [485, 296] width 418 height 11
copy p "cassandrakarsten98@gmail.com"
drag, startPoint x: 285, startPoint y: 281, endPoint x: 339, endPoint y: 286, distance: 53.9
click at [339, 286] on div "Phone (702) 306-5432 Envelope cassandrakarsten98@gmail.com * Lock Owner ( Cassa…" at bounding box center [485, 296] width 418 height 33
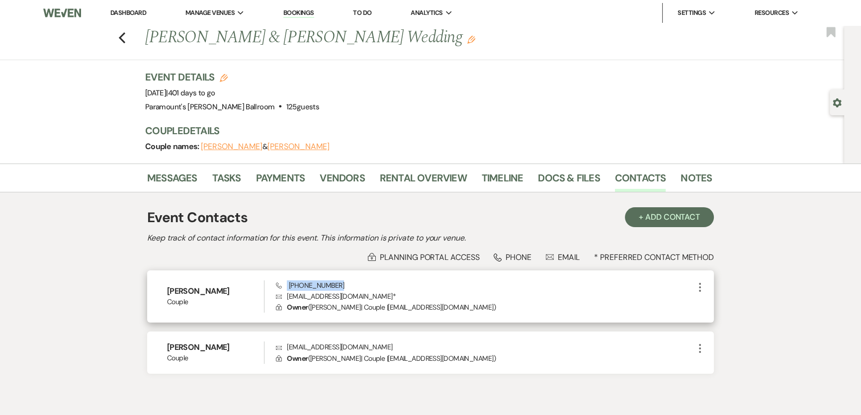
copy span "(702) 306-5432"
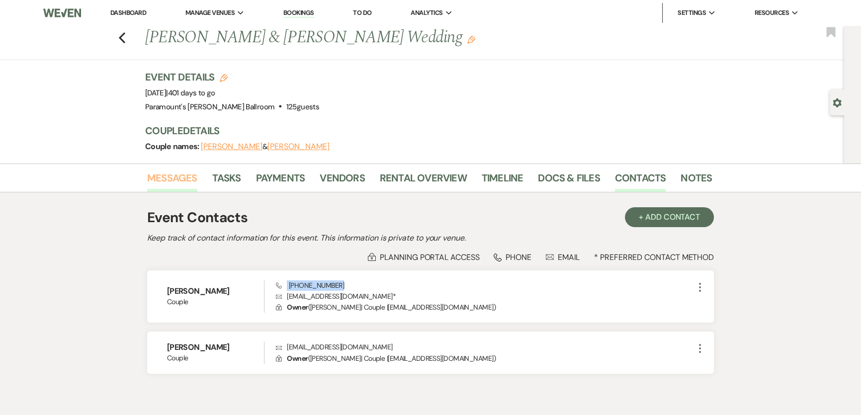
click at [163, 179] on link "Messages" at bounding box center [172, 181] width 50 height 22
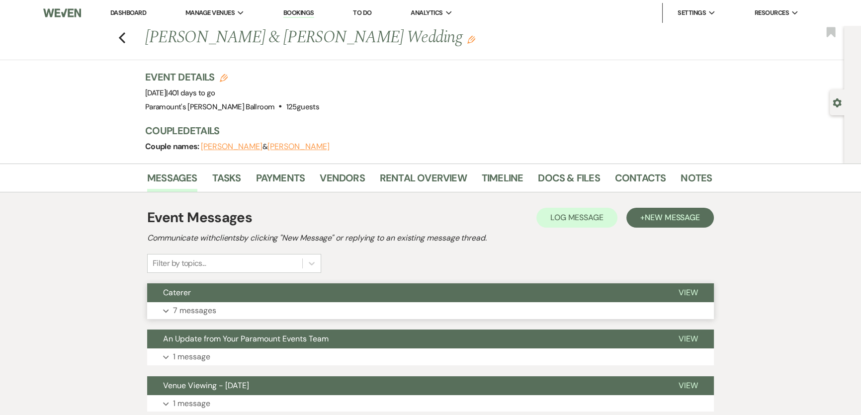
click at [347, 310] on button "Expand 7 messages" at bounding box center [430, 310] width 567 height 17
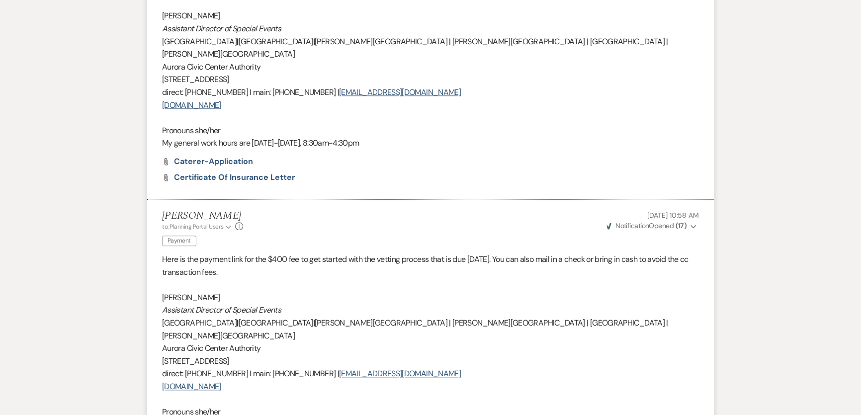
scroll to position [1160, 0]
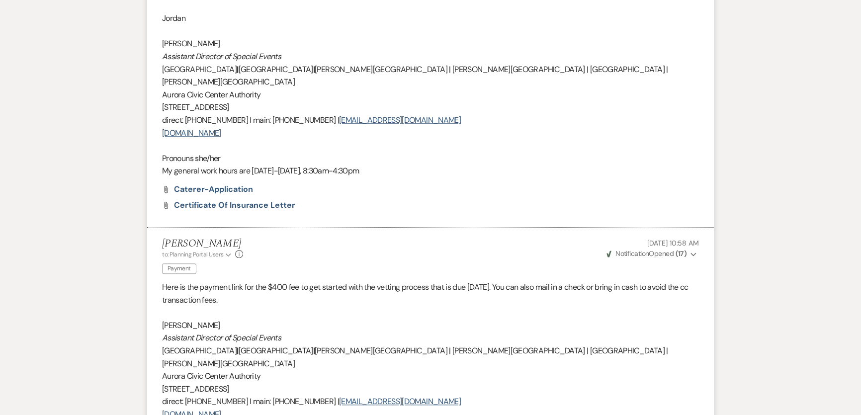
click at [589, 114] on p "direct: (630) 723-2468 I main: (630) 896-6666 | jordansl@paramountarts.com" at bounding box center [430, 120] width 537 height 13
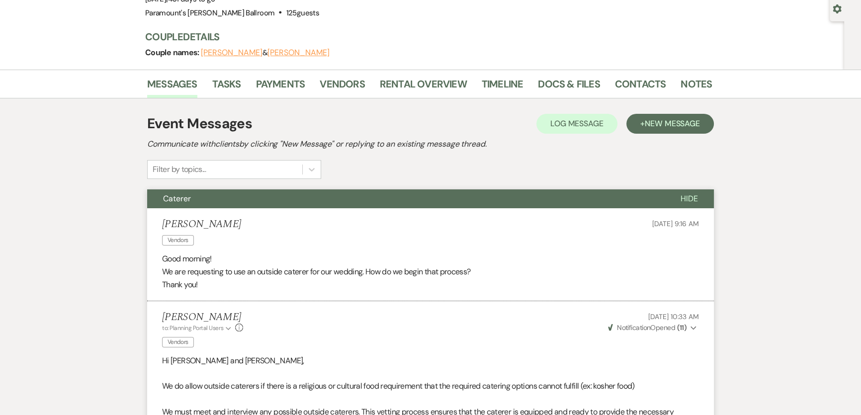
scroll to position [0, 0]
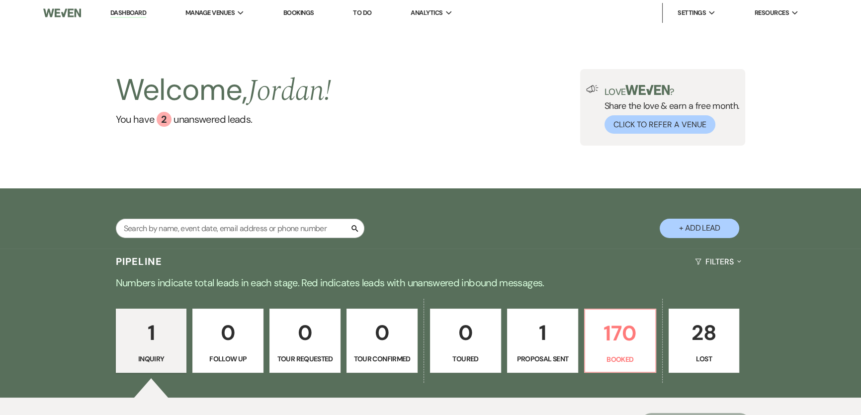
click at [582, 351] on div "1 Inquiry 0 Follow Up 0 Tour Requested 0 Tour Confirmed 0 Toured 1 Proposal Sen…" at bounding box center [431, 347] width 716 height 101
click at [604, 344] on p "170" at bounding box center [620, 333] width 58 height 33
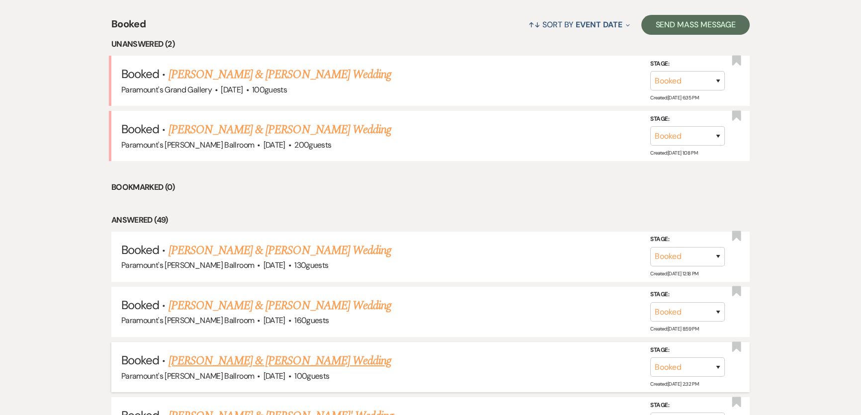
scroll to position [376, 0]
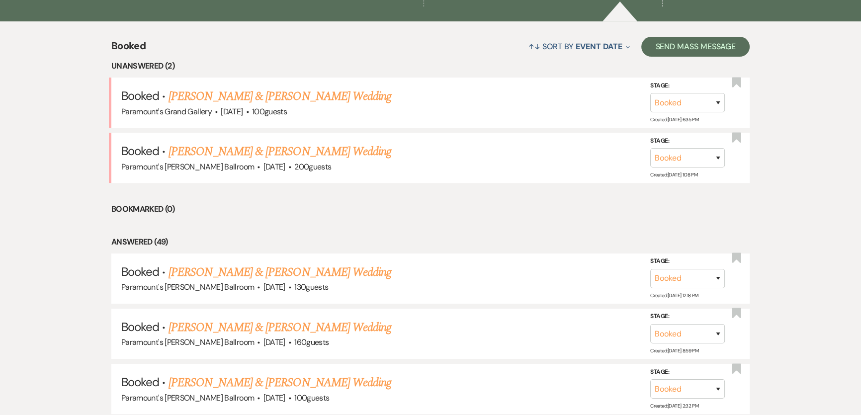
click at [261, 91] on link "[PERSON_NAME] & [PERSON_NAME] Wedding" at bounding box center [280, 97] width 223 height 18
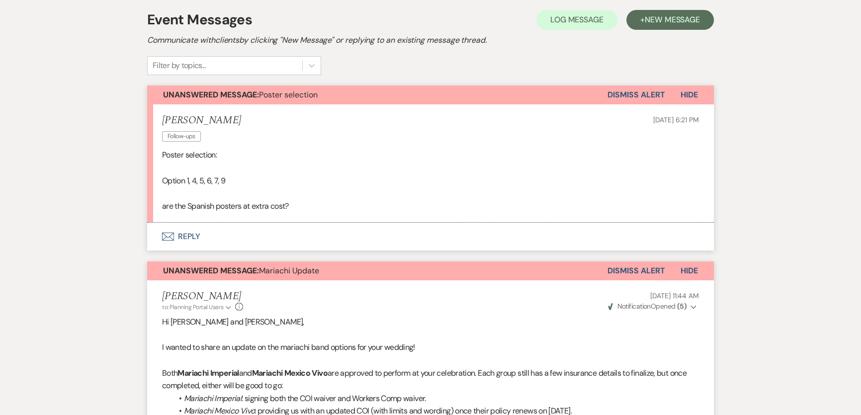
scroll to position [361, 0]
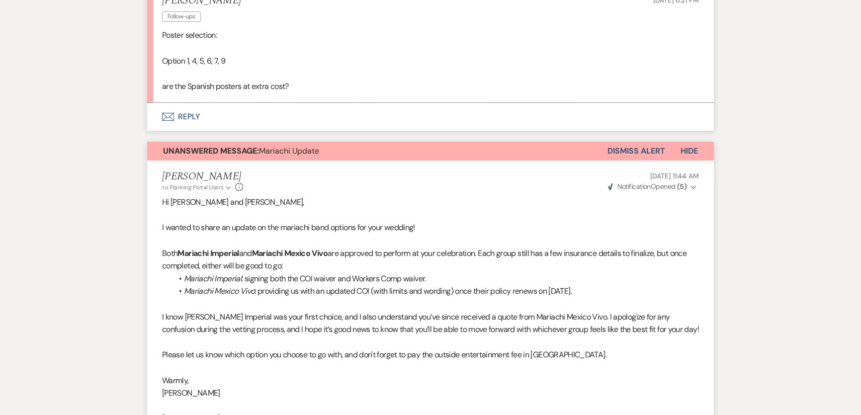
click at [249, 250] on p "Both Mariachi Imperial and Mariachi Mexico Vivo are approved to perform at your…" at bounding box center [430, 259] width 537 height 25
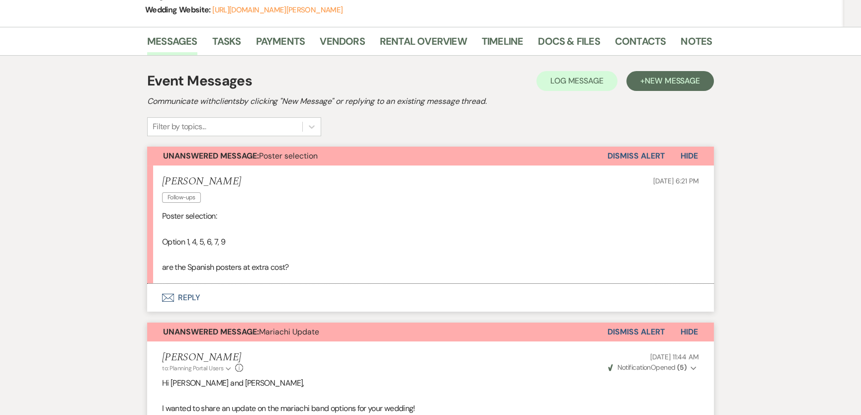
scroll to position [0, 0]
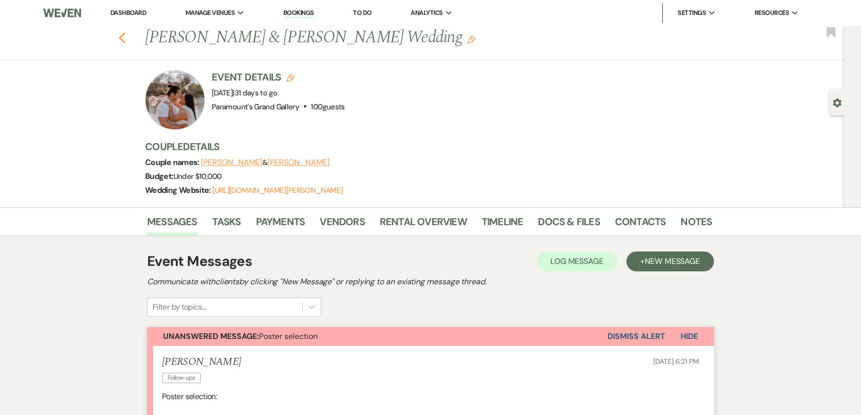
click at [126, 37] on icon "Previous" at bounding box center [121, 38] width 7 height 12
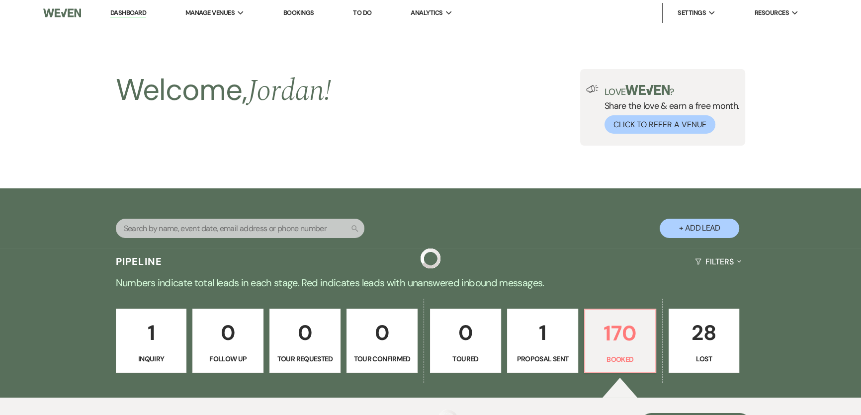
scroll to position [376, 0]
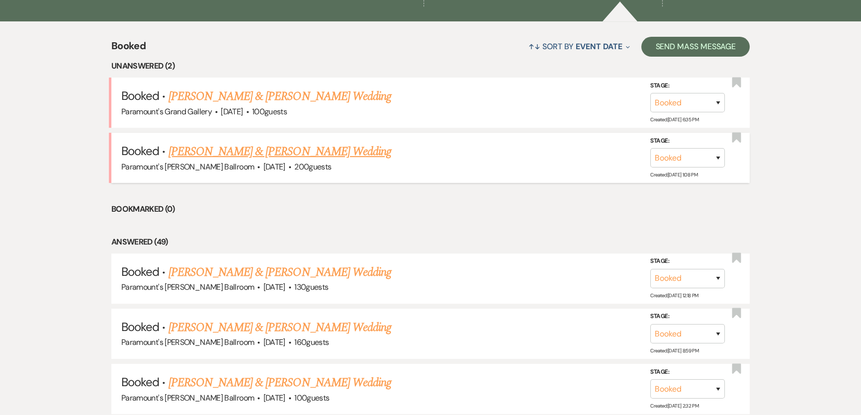
click at [228, 148] on link "[PERSON_NAME] & [PERSON_NAME] Wedding" at bounding box center [280, 152] width 223 height 18
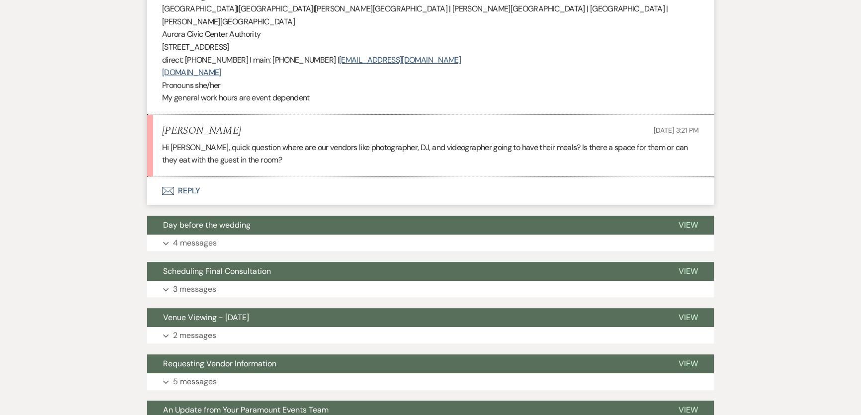
scroll to position [587, 0]
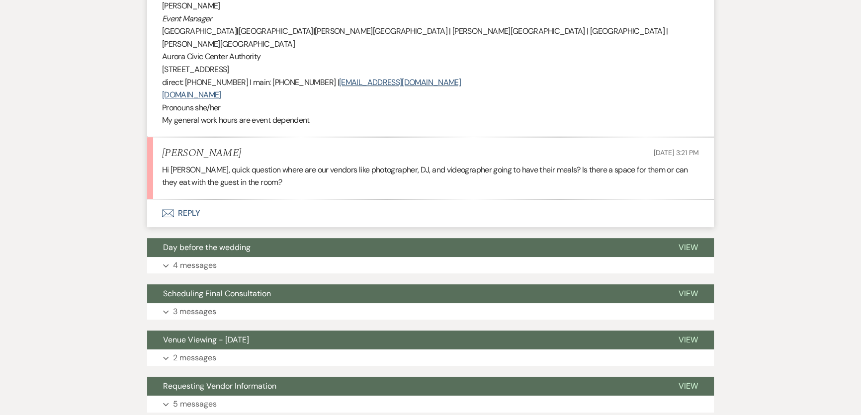
click at [214, 199] on button "Envelope Reply" at bounding box center [430, 213] width 567 height 28
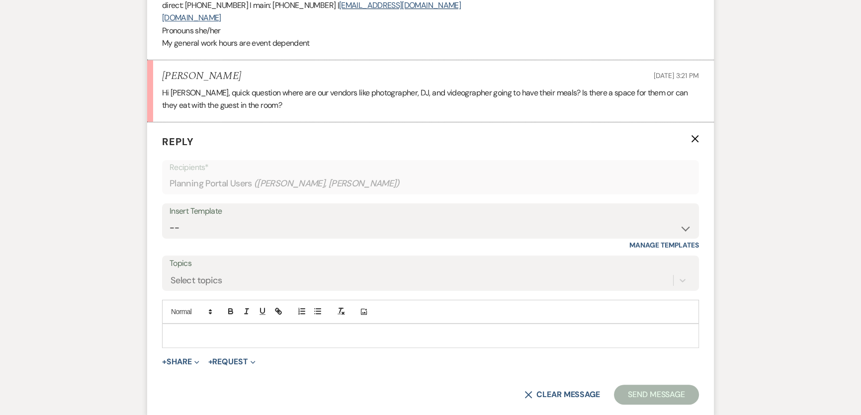
scroll to position [668, 0]
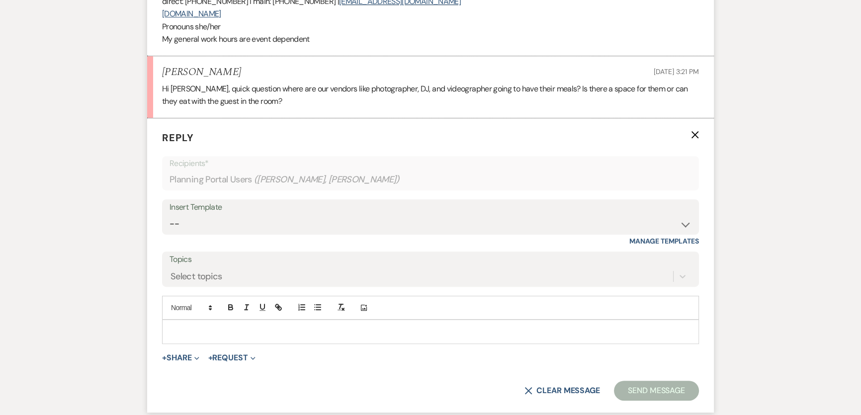
click at [273, 200] on div "Insert Template" at bounding box center [431, 207] width 522 height 14
click at [276, 214] on select "-- Weven Planning Portal Introduction (Booked Events) 6 Month Consultation 9 Mo…" at bounding box center [431, 223] width 522 height 19
select select "1491"
click at [170, 214] on select "-- Weven Planning Portal Introduction (Booked Events) 6 Month Consultation 9 Mo…" at bounding box center [431, 223] width 522 height 19
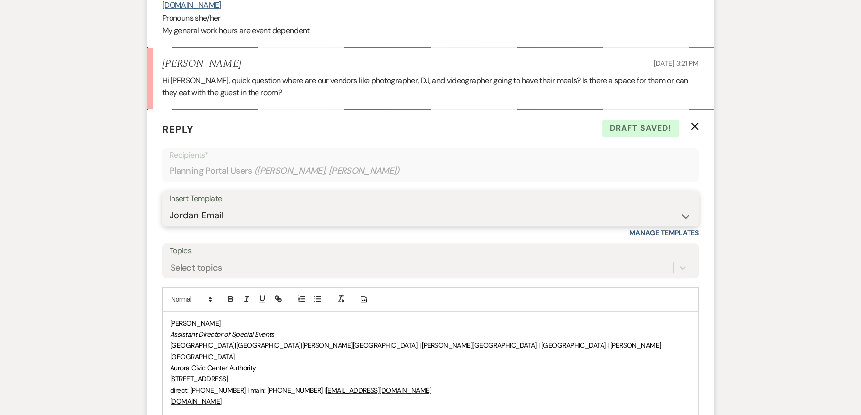
scroll to position [678, 0]
click at [171, 318] on span "[PERSON_NAME]" at bounding box center [195, 322] width 51 height 9
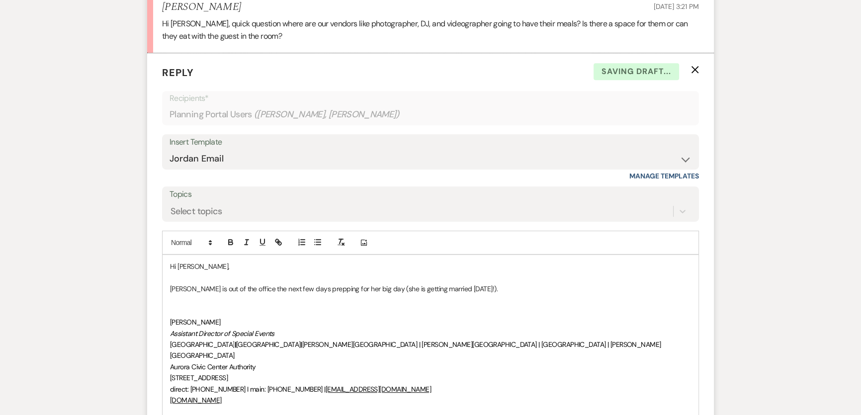
scroll to position [745, 0]
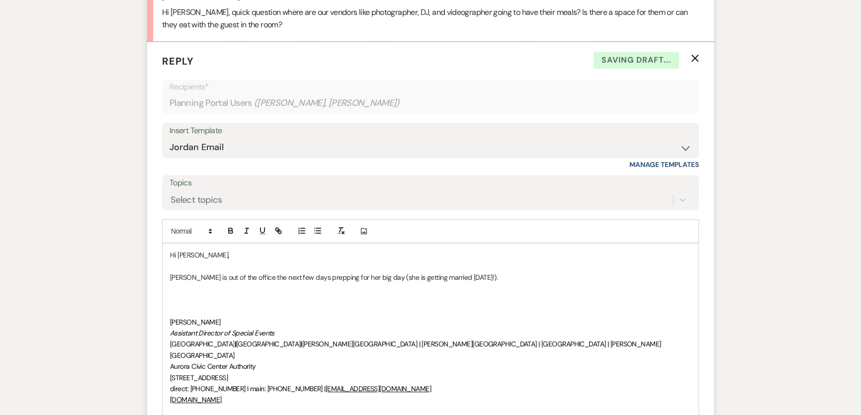
click at [320, 272] on p "[PERSON_NAME] is out of the office the next few days prepping for her big day (…" at bounding box center [430, 277] width 521 height 11
click at [319, 294] on p at bounding box center [430, 299] width 521 height 11
click at [255, 272] on p "[PERSON_NAME] is out of the office the next few days, prepping for her big day …" at bounding box center [430, 277] width 521 height 11
click at [250, 294] on p at bounding box center [430, 299] width 521 height 11
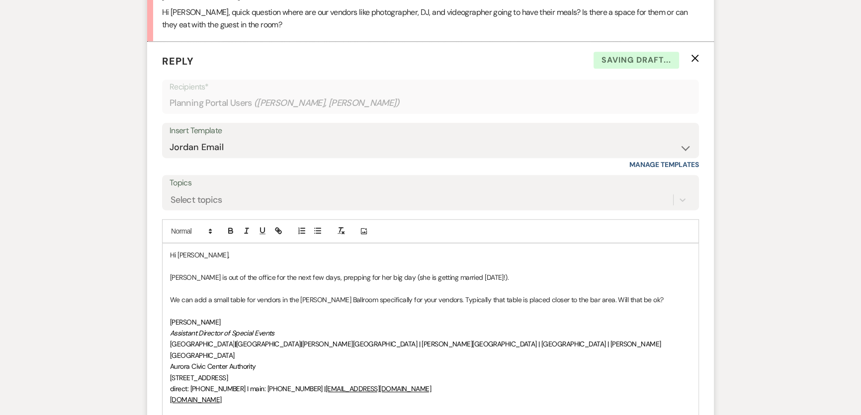
click at [373, 294] on p "We can add a small table for vendors in the [PERSON_NAME] Ballroom specifically…" at bounding box center [430, 299] width 521 height 11
click at [443, 294] on p "We can add a small table for vendors in the [PERSON_NAME] Ballroom, specificall…" at bounding box center [430, 299] width 521 height 11
click at [573, 317] on p "[PERSON_NAME]" at bounding box center [430, 322] width 521 height 11
click at [281, 294] on p "We can add a small table for vendors in the [PERSON_NAME] Ballroom, specificall…" at bounding box center [430, 299] width 521 height 11
click at [196, 294] on p "We can add a small table for vendors in the [PERSON_NAME] Ballroom, specificall…" at bounding box center [430, 299] width 521 height 11
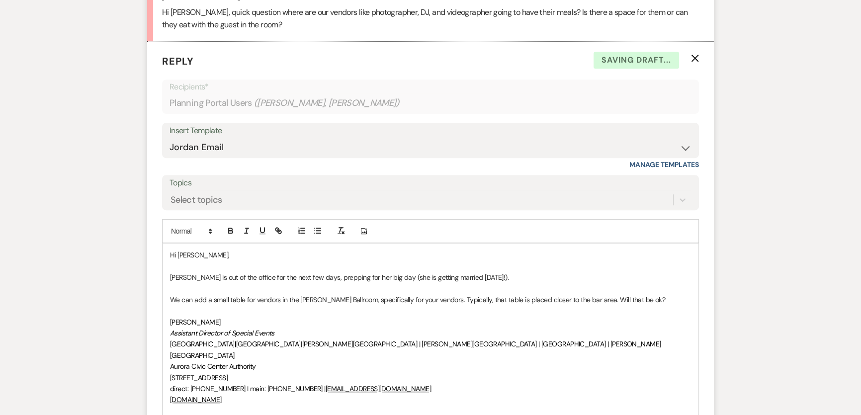
click at [265, 294] on p "We can add a small table for vendors in the [PERSON_NAME] Ballroom, specificall…" at bounding box center [430, 299] width 521 height 11
click at [341, 294] on p "We can add a small table for vendors in the [PERSON_NAME] Ballroom, specificall…" at bounding box center [430, 299] width 521 height 11
click at [243, 294] on p "We can add a small table for vendors in the [PERSON_NAME] Ballroom, specificall…" at bounding box center [430, 299] width 521 height 11
click at [353, 283] on p at bounding box center [430, 288] width 521 height 11
click at [357, 294] on p "We can add a small table for vendors in the [PERSON_NAME] Ballroom, specificall…" at bounding box center [430, 299] width 521 height 11
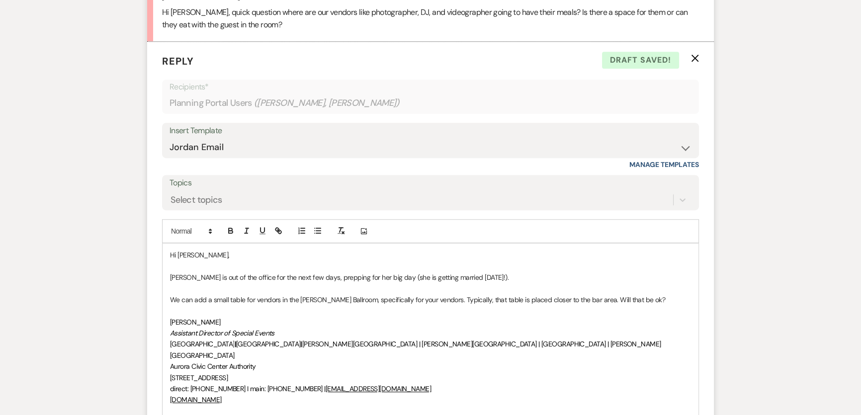
click at [199, 294] on p "We can add a small table for vendors in the [PERSON_NAME] Ballroom, specificall…" at bounding box center [430, 299] width 521 height 11
click at [245, 294] on p "We can add a small table for vendors in the [PERSON_NAME] Ballroom, specificall…" at bounding box center [430, 299] width 521 height 11
click at [292, 294] on p "We can add a small table for vendors in the [PERSON_NAME] Ballroom, specificall…" at bounding box center [430, 299] width 521 height 11
click at [365, 294] on p "We can add a small table for vendors in the [PERSON_NAME] Ballroom, specificall…" at bounding box center [430, 299] width 521 height 11
click at [302, 294] on p "We can add a small table for vendors in the [PERSON_NAME] Ballroom, specificall…" at bounding box center [430, 299] width 521 height 11
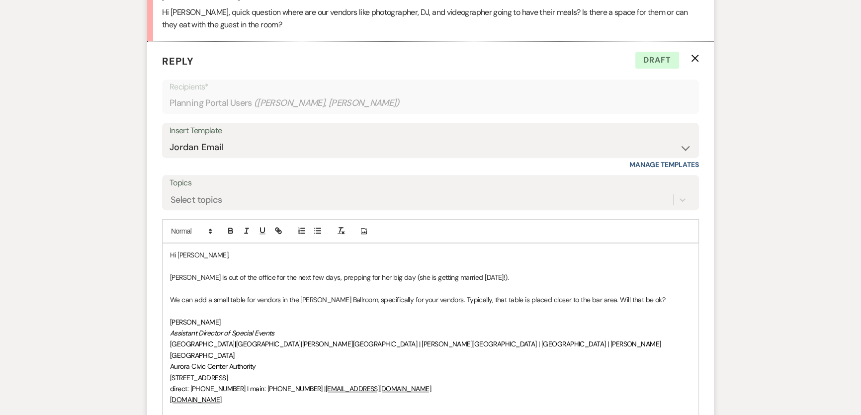
click at [349, 294] on p "We can add a small table for vendors in the [PERSON_NAME] Ballroom, specificall…" at bounding box center [430, 299] width 521 height 11
click at [567, 294] on p "We can add a small table for vendors in the [PERSON_NAME] Ballroom, specificall…" at bounding box center [430, 299] width 521 height 11
click at [652, 283] on p at bounding box center [430, 288] width 521 height 11
click at [656, 294] on p "We can add a small table for vendors in the [PERSON_NAME] Ballroom, specificall…" at bounding box center [430, 299] width 521 height 11
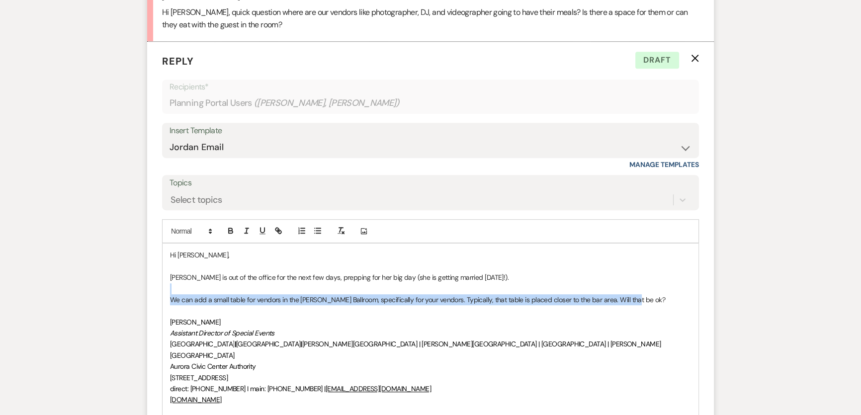
drag, startPoint x: 629, startPoint y: 287, endPoint x: 535, endPoint y: 279, distance: 94.3
click at [535, 279] on div "Hi [PERSON_NAME], [PERSON_NAME] is out of the office for the next few days, pre…" at bounding box center [431, 344] width 536 height 201
click at [549, 294] on p "We can add a small table for vendors in the [PERSON_NAME] Ballroom, specificall…" at bounding box center [430, 299] width 521 height 11
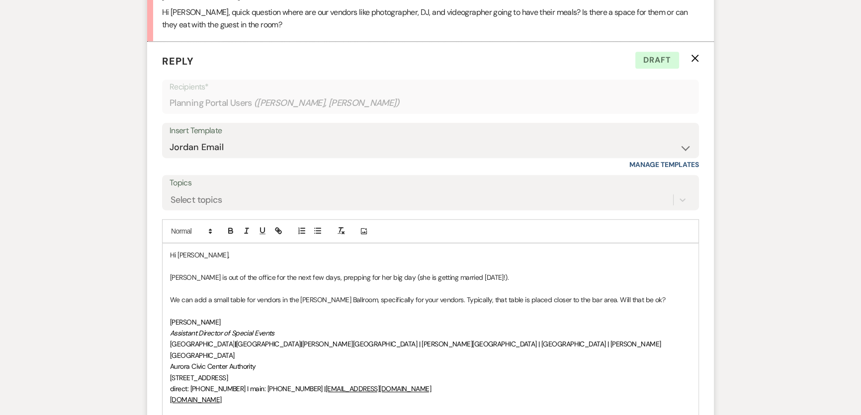
click at [641, 294] on p "We can add a small table for vendors in the [PERSON_NAME] Ballroom, specificall…" at bounding box center [430, 299] width 521 height 11
click at [643, 294] on p "We can add a small table for vendors in the [PERSON_NAME] Ballroom, specificall…" at bounding box center [430, 299] width 521 height 11
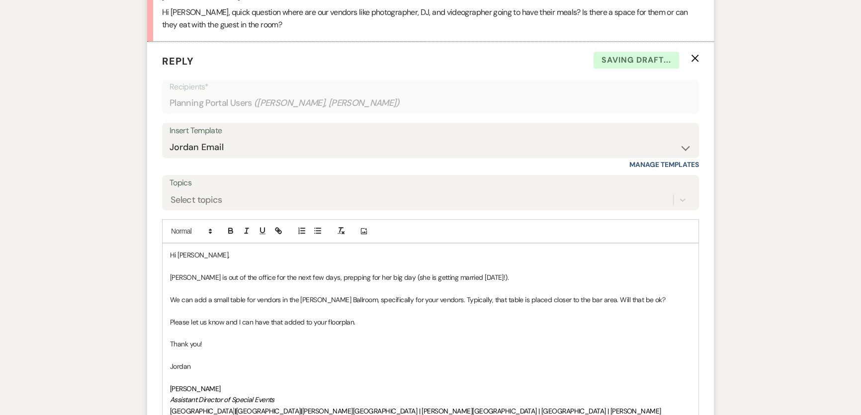
click at [226, 317] on p "Please let us know and I can have that added to your floorplan." at bounding box center [430, 322] width 521 height 11
click at [343, 317] on p "Please let us know, and I can have that added to your floorplan." at bounding box center [430, 322] width 521 height 11
click at [338, 339] on p "Thank you!" at bounding box center [430, 344] width 521 height 11
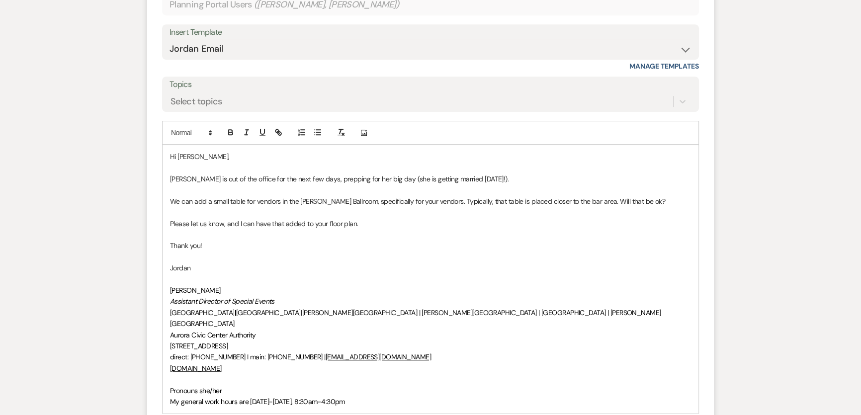
scroll to position [970, 0]
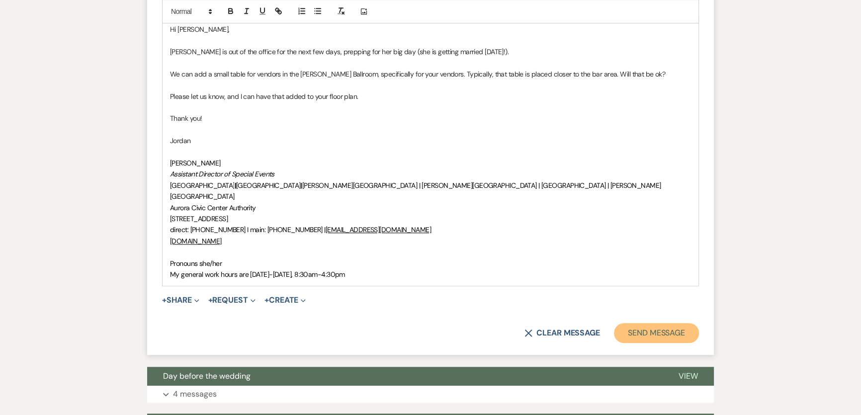
click at [635, 323] on button "Send Message" at bounding box center [656, 333] width 85 height 20
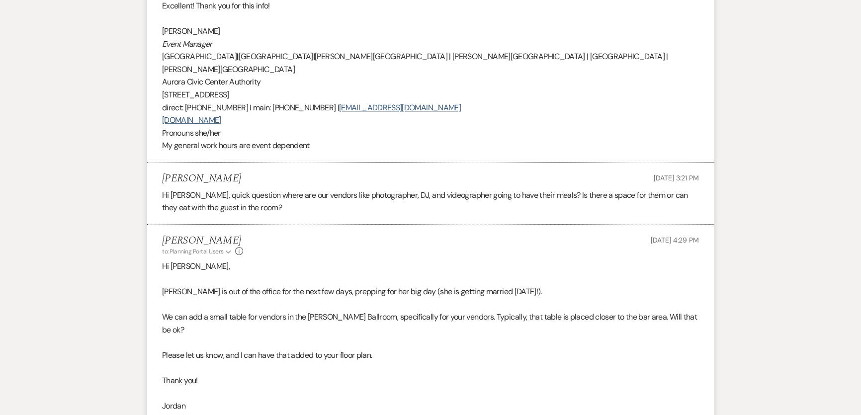
scroll to position [497, 0]
